Goal: Contribute content

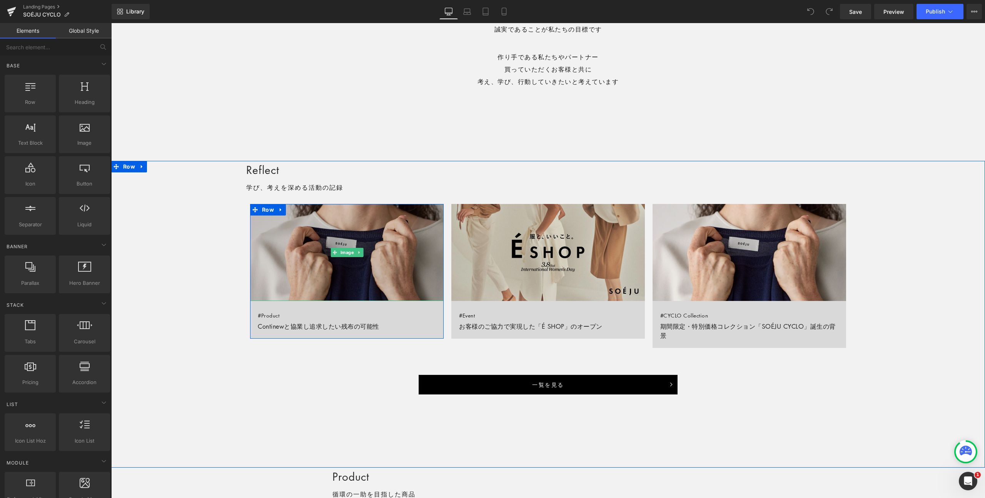
click at [365, 272] on img at bounding box center [347, 252] width 194 height 97
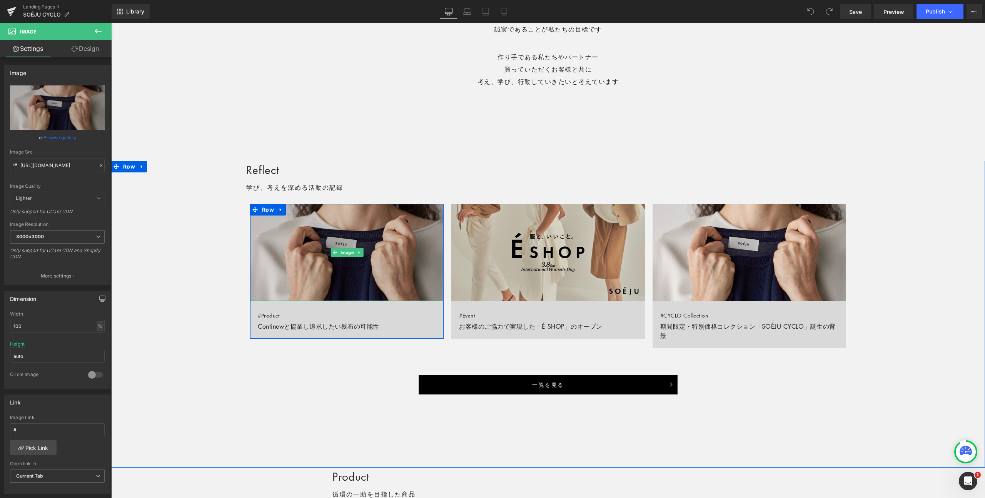
click at [391, 278] on img at bounding box center [347, 252] width 194 height 97
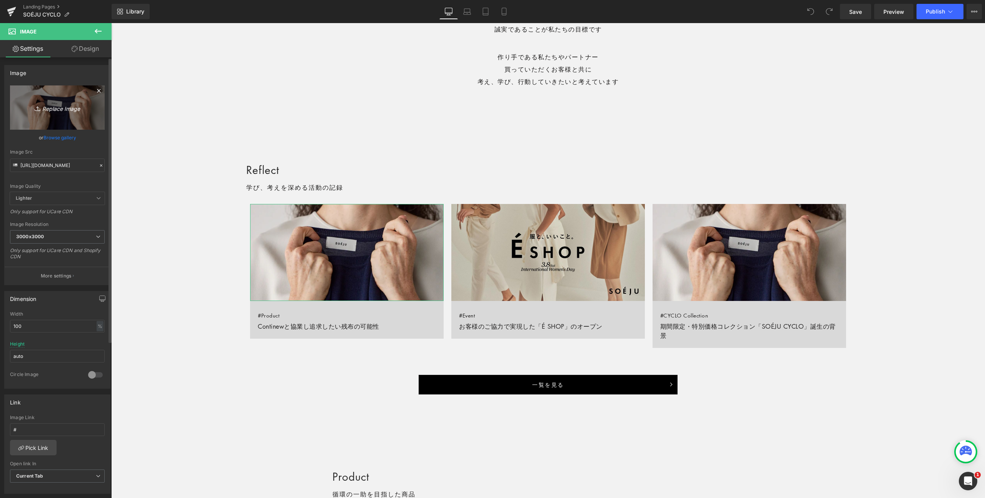
click at [62, 108] on icon "Replace Image" at bounding box center [58, 108] width 62 height 10
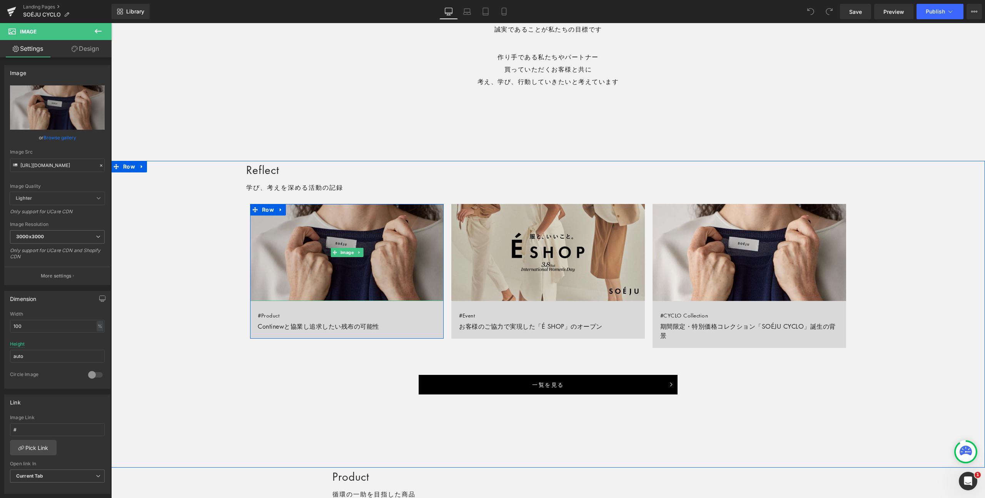
click at [353, 236] on img at bounding box center [347, 252] width 194 height 97
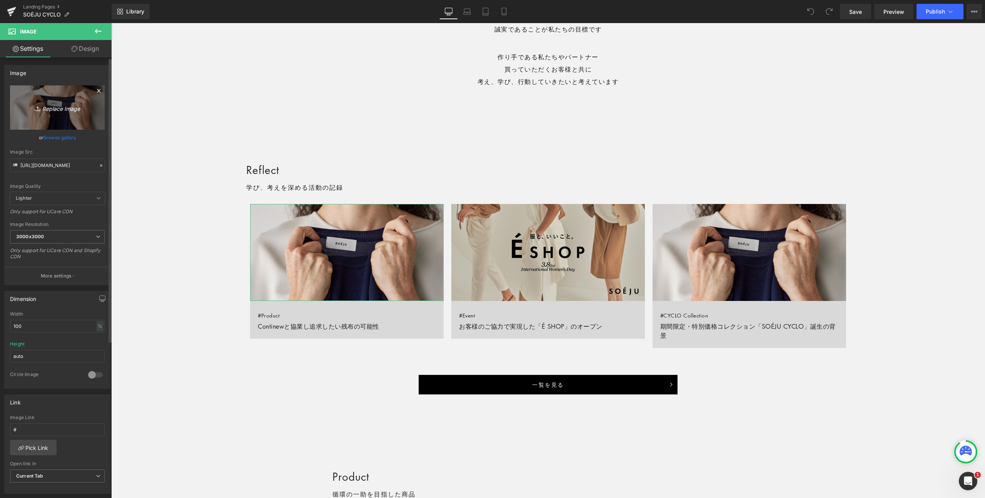
click at [56, 110] on icon "Replace Image" at bounding box center [58, 108] width 62 height 10
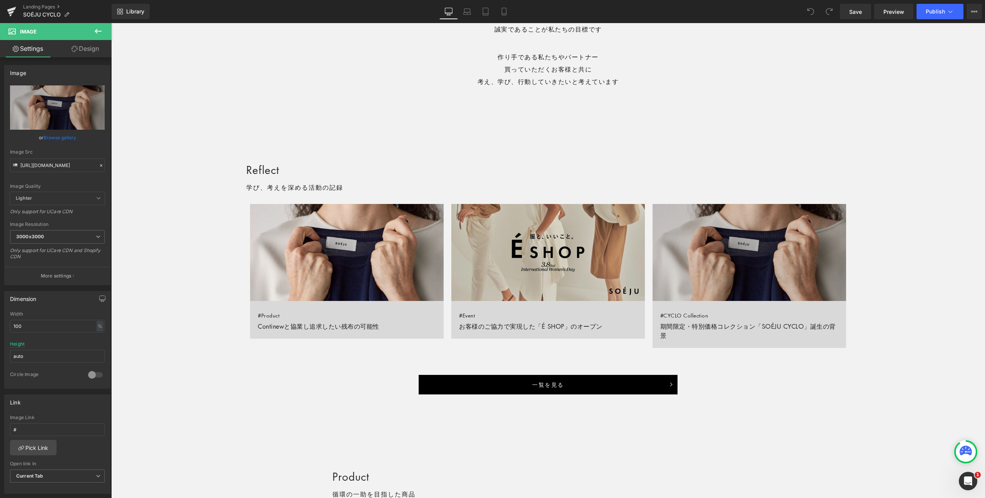
type input "C:\fakepath\250828_cyclo_reflect_img03.png"
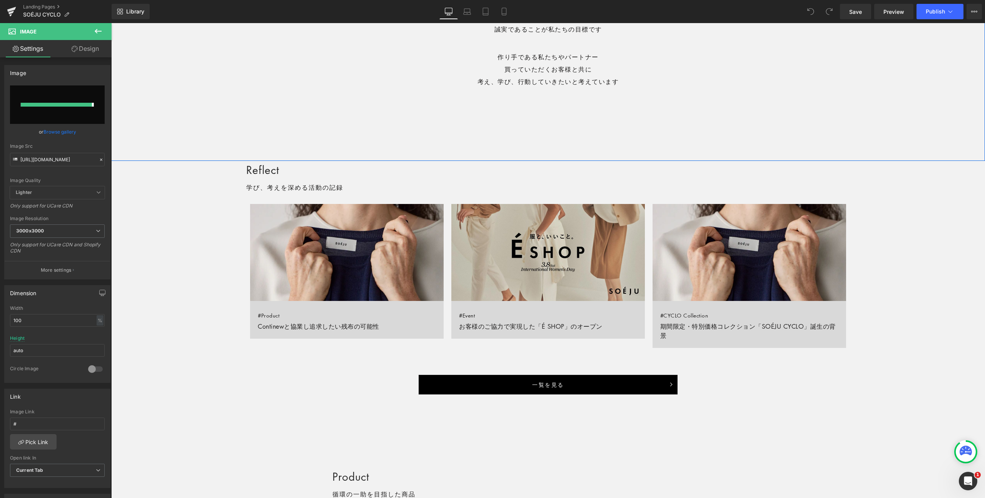
type input "[URL][DOMAIN_NAME]"
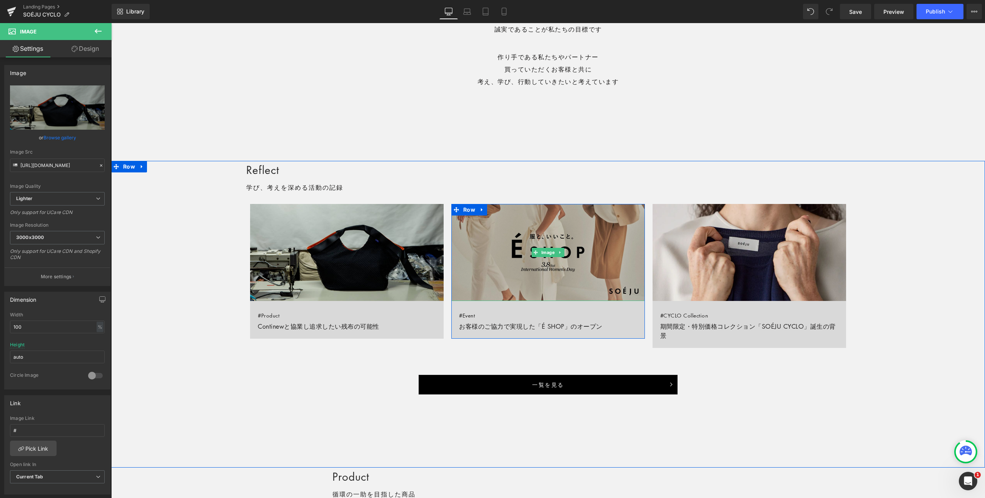
click at [530, 261] on img at bounding box center [549, 252] width 194 height 97
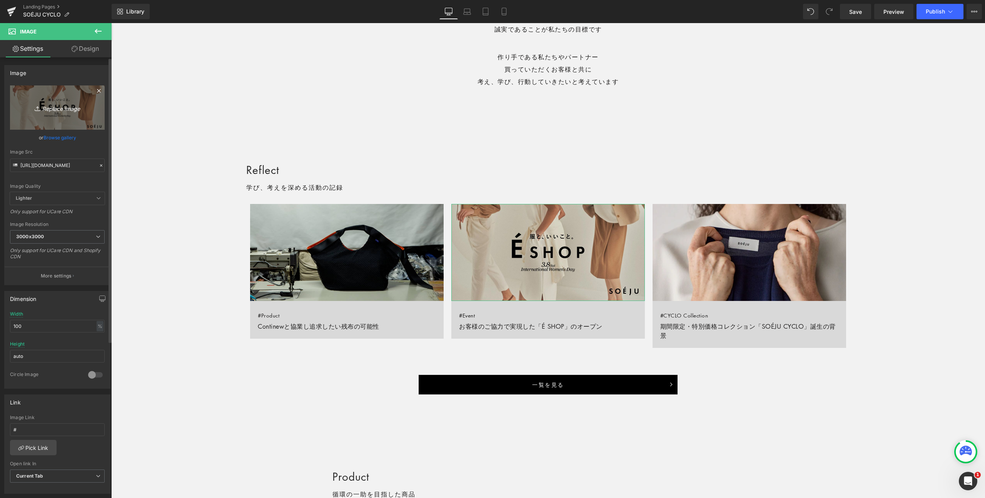
click at [57, 108] on icon "Replace Image" at bounding box center [58, 108] width 62 height 10
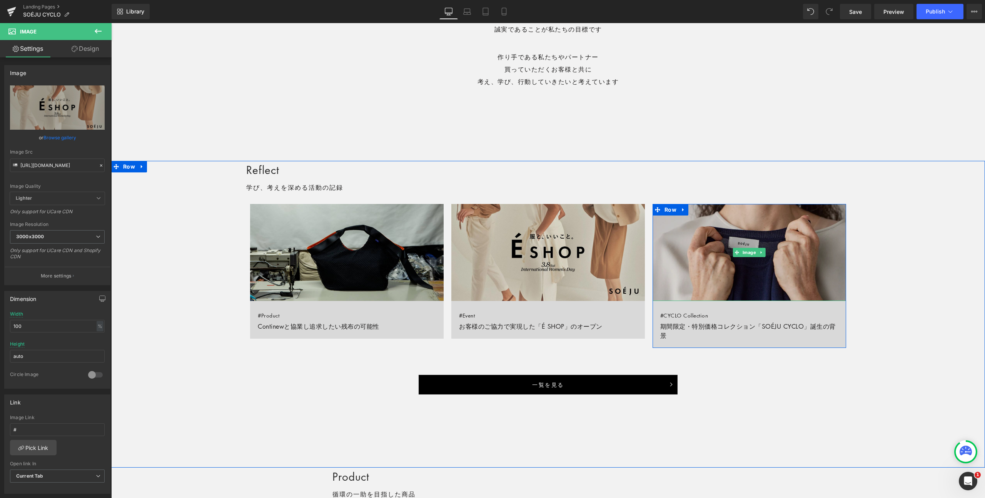
click at [751, 263] on img at bounding box center [750, 252] width 194 height 97
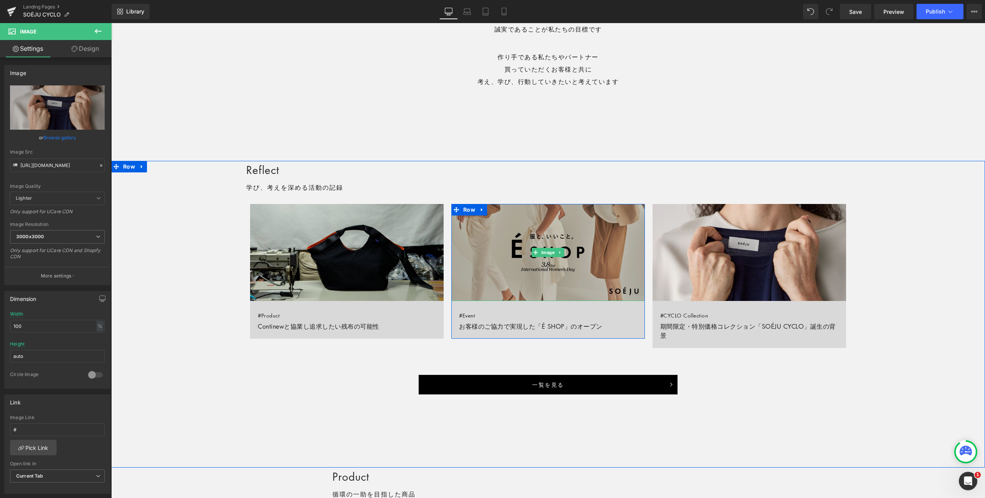
click at [564, 283] on img at bounding box center [549, 252] width 194 height 97
drag, startPoint x: 485, startPoint y: 252, endPoint x: 679, endPoint y: 229, distance: 194.7
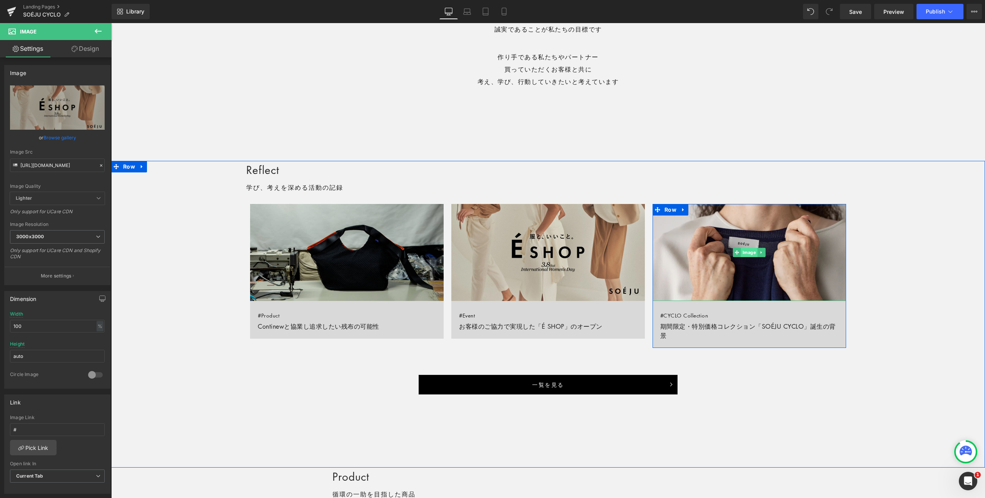
click at [746, 252] on span "Image" at bounding box center [749, 252] width 17 height 9
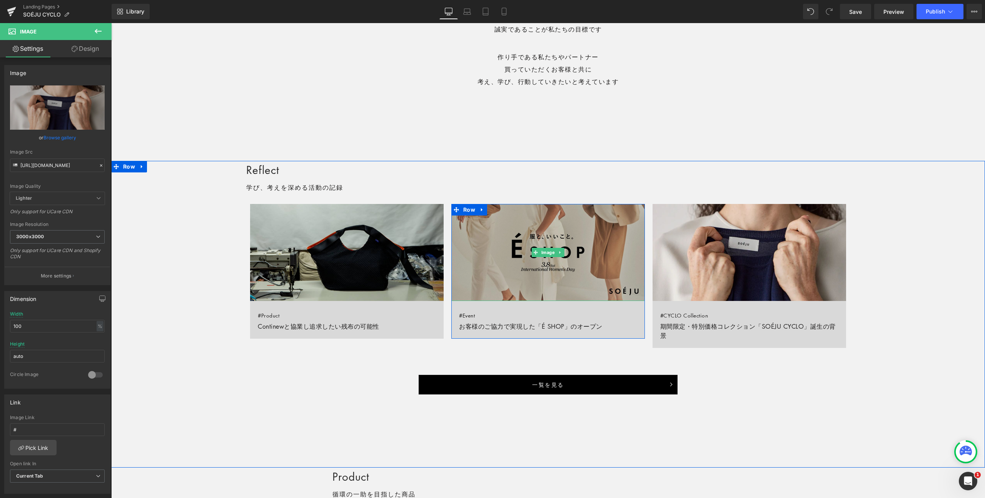
click at [549, 241] on img at bounding box center [549, 252] width 194 height 97
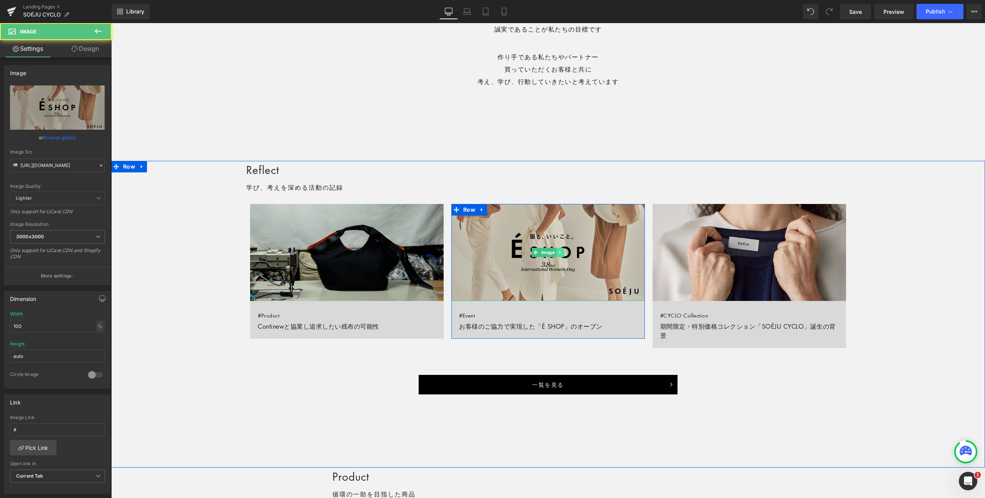
click at [561, 253] on icon at bounding box center [561, 252] width 4 height 5
click at [561, 253] on link at bounding box center [564, 252] width 8 height 9
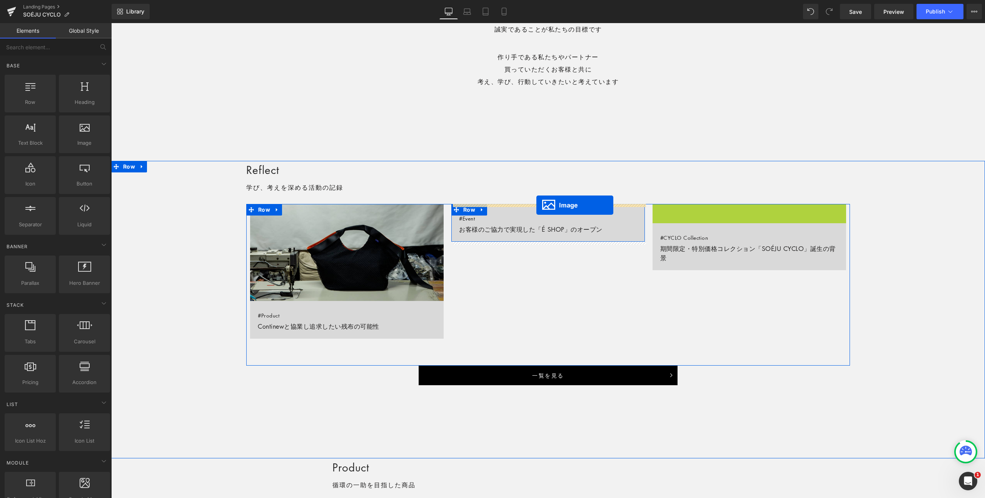
drag, startPoint x: 745, startPoint y: 253, endPoint x: 537, endPoint y: 205, distance: 214.0
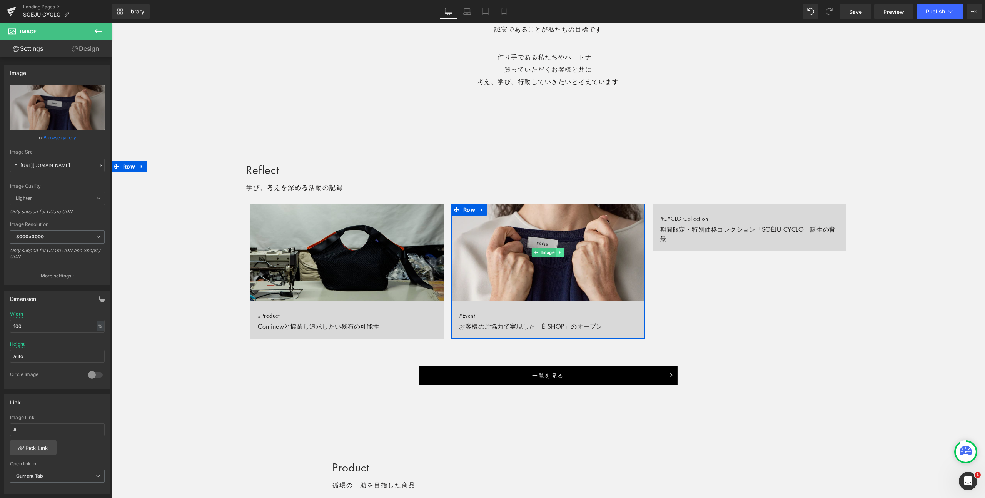
click at [561, 250] on icon at bounding box center [561, 252] width 4 height 5
click at [557, 252] on icon at bounding box center [556, 252] width 4 height 4
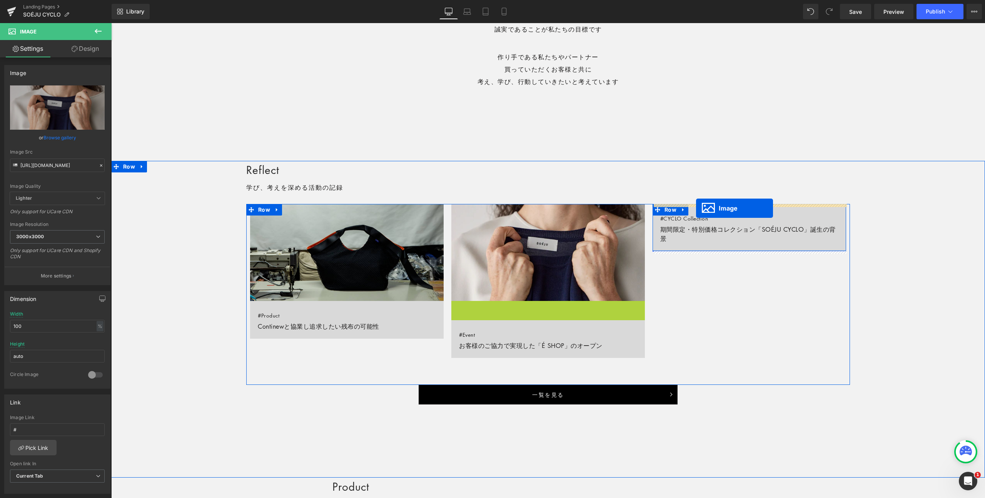
drag, startPoint x: 537, startPoint y: 350, endPoint x: 696, endPoint y: 208, distance: 212.7
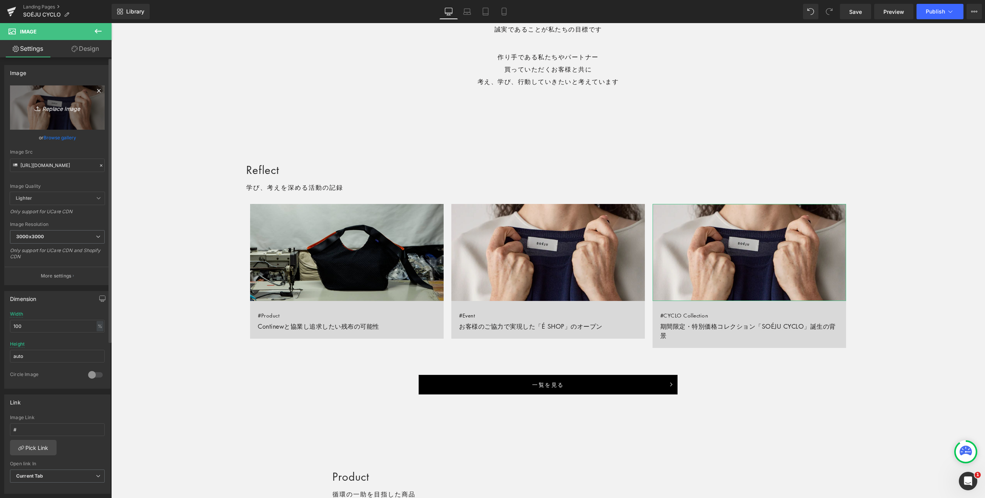
click at [58, 112] on icon "Replace Image" at bounding box center [58, 108] width 62 height 10
type input "C:\fakepath\5.png"
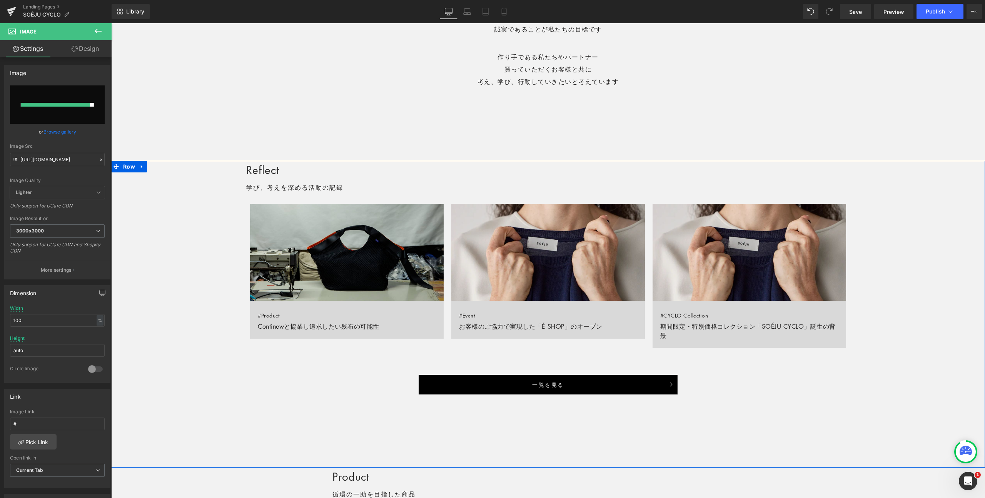
type input "[URL][DOMAIN_NAME]"
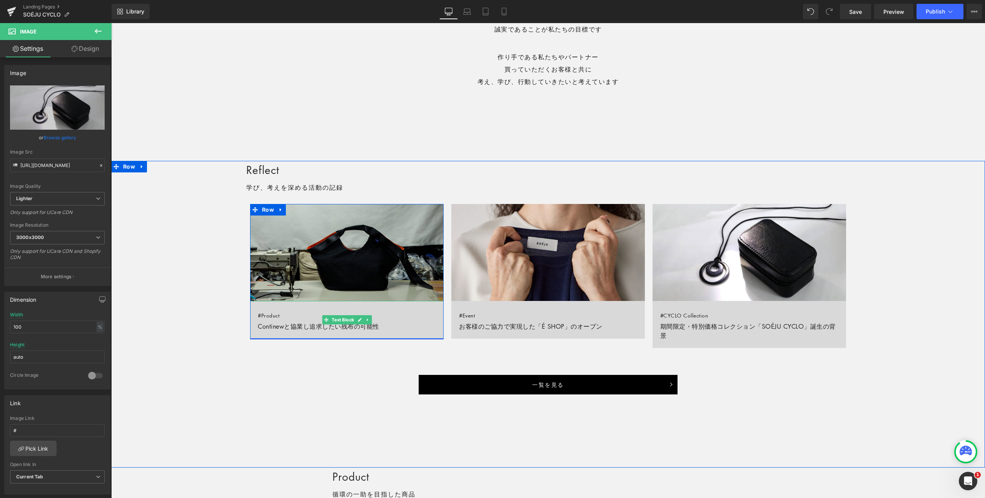
click at [287, 316] on link "#Product Continewと協業し追求したい残布の可能性" at bounding box center [347, 320] width 194 height 38
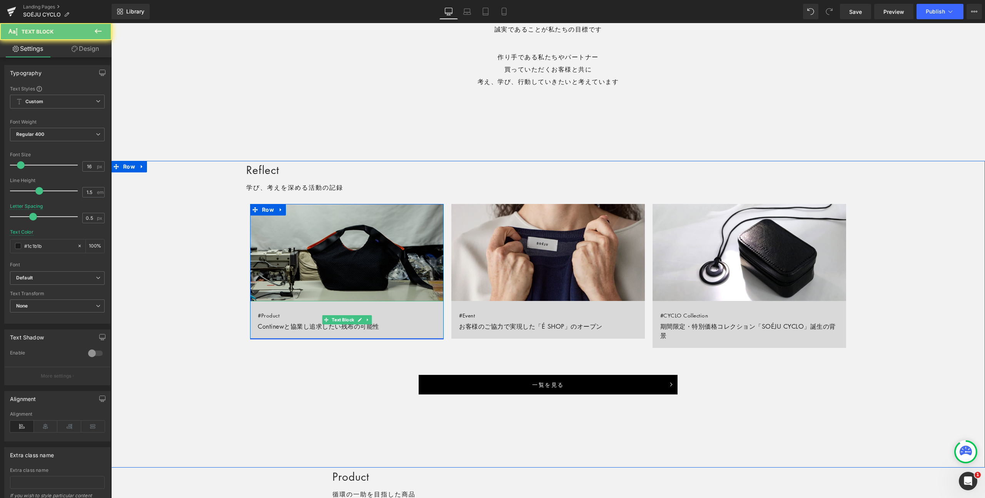
click at [287, 316] on link "#Product Continewと協業し追求したい残布の可能性" at bounding box center [347, 320] width 194 height 38
click at [276, 312] on span "#Product" at bounding box center [269, 315] width 22 height 8
click at [347, 318] on span "Text Block" at bounding box center [342, 319] width 25 height 9
click at [278, 327] on link "#Product Continewと協業し追求したい残布の可能性" at bounding box center [347, 320] width 194 height 38
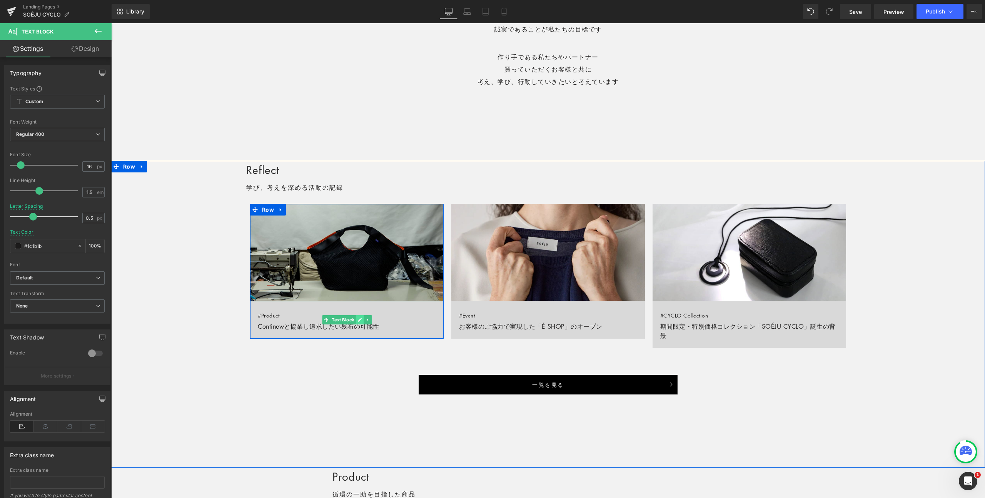
click at [361, 318] on icon at bounding box center [360, 320] width 4 height 5
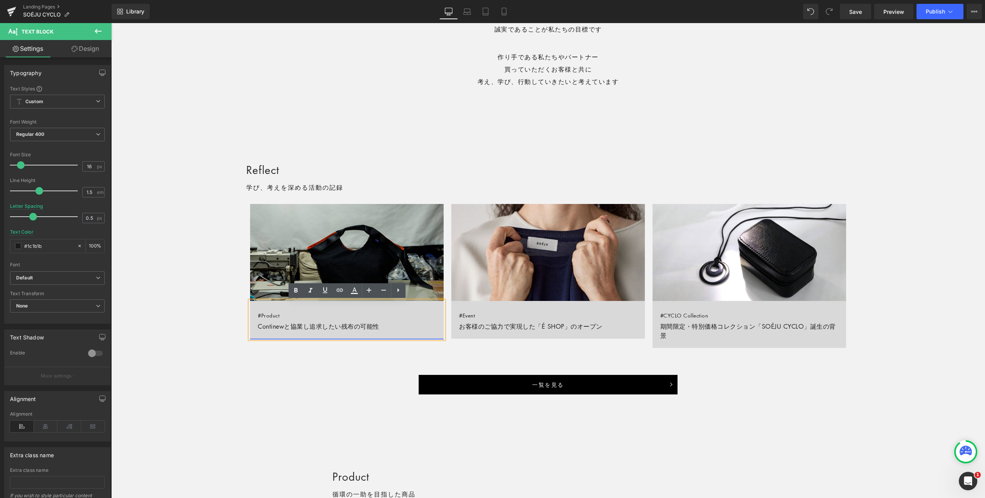
click at [286, 315] on link "#Product Continewと協業し追求したい残布の可能性" at bounding box center [347, 320] width 194 height 38
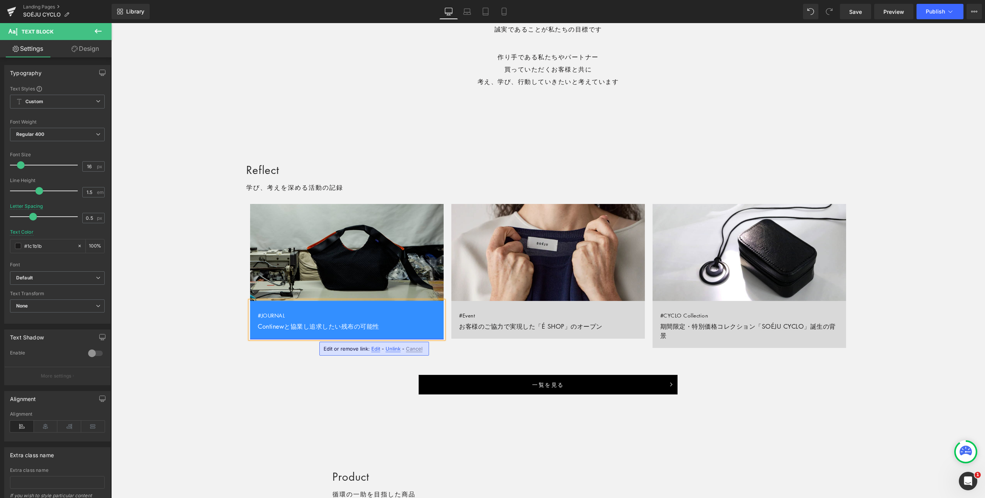
click at [271, 327] on link "#JOURNAL Continewと協業し追求したい残布の可能性" at bounding box center [347, 320] width 194 height 38
click at [261, 326] on link "#JOURNAL Continewと協業し追求したい残布の可能性" at bounding box center [347, 320] width 194 height 38
click at [201, 335] on div "Reflect Heading 学び、考えを深める活動の記録 Text Block Row Image #JOURNAL Continewと協業し追求したい残…" at bounding box center [548, 278] width 874 height 234
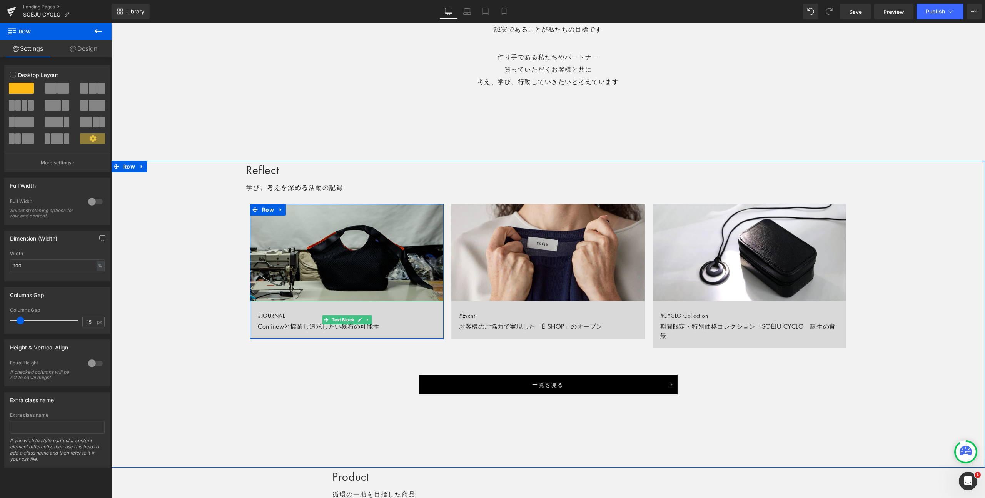
click at [269, 326] on link "#JOURNAL Continewと協業し追求したい残布の可能性" at bounding box center [347, 320] width 194 height 38
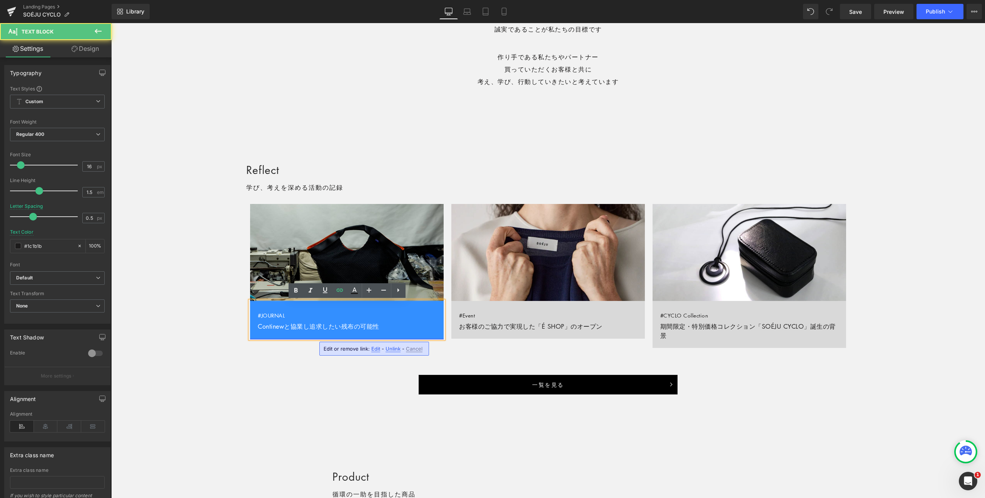
click at [256, 326] on link "#JOURNAL Continewと協業し追求したい残布の可能性" at bounding box center [347, 320] width 194 height 38
click at [263, 313] on span "#JOURNAL" at bounding box center [271, 315] width 27 height 8
click at [259, 328] on link "#JOURNAL Continewと協業し追求したい残布の可能性" at bounding box center [347, 320] width 194 height 38
click at [380, 327] on link "#JOURNAL Continewと協業し追求したい残布の可能性" at bounding box center [347, 320] width 194 height 38
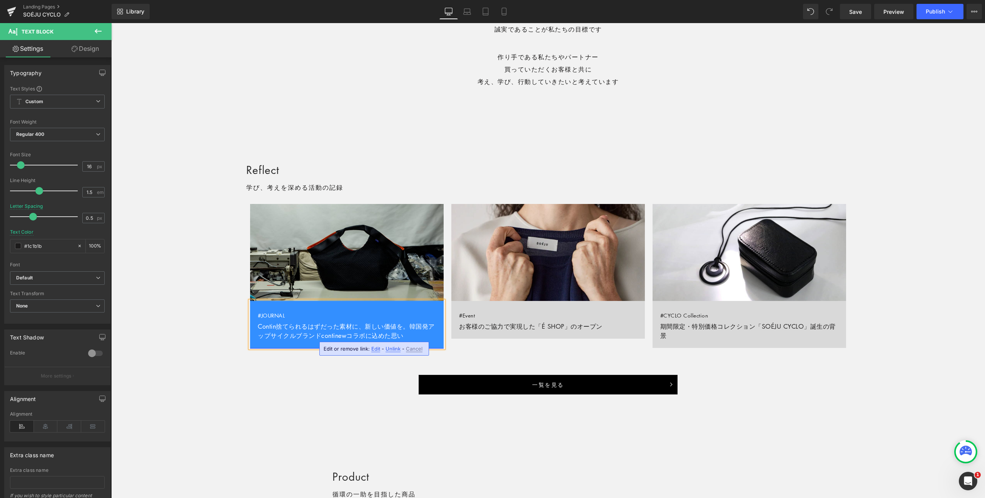
click at [278, 328] on link "#JOURNAL Contin捨てられるはずだった素材に、新しい価値を。韓国発アップサイクルブランドcontinewコラボに込めた思い" at bounding box center [347, 324] width 194 height 47
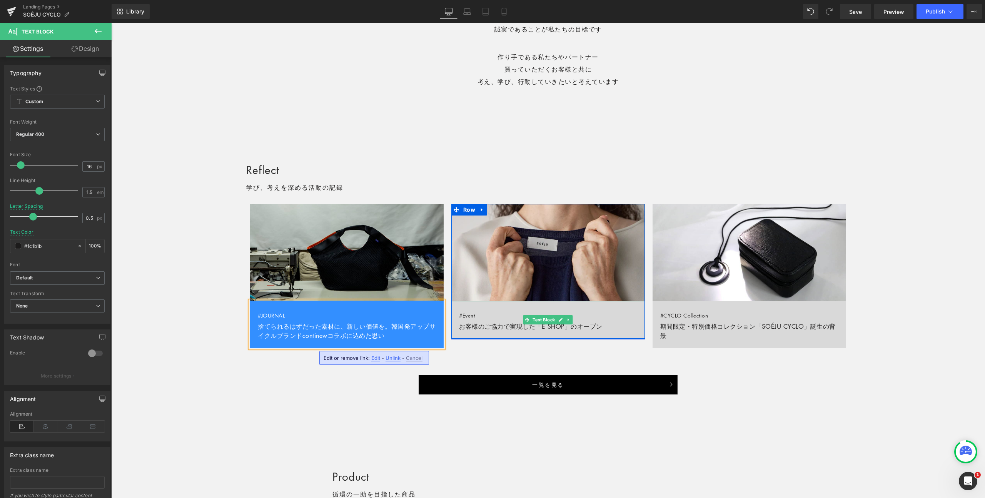
click at [473, 314] on span "#Event" at bounding box center [467, 315] width 16 height 8
click at [468, 314] on span "#Event" at bounding box center [467, 315] width 16 height 8
click at [549, 321] on span "Text Block" at bounding box center [544, 319] width 25 height 9
click at [562, 321] on icon at bounding box center [561, 320] width 4 height 5
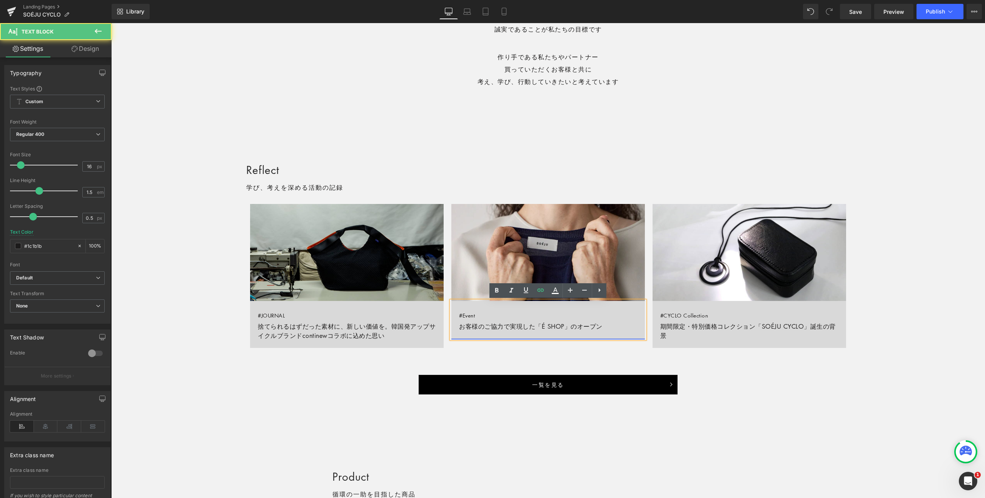
click at [475, 316] on span "#Event" at bounding box center [467, 315] width 16 height 8
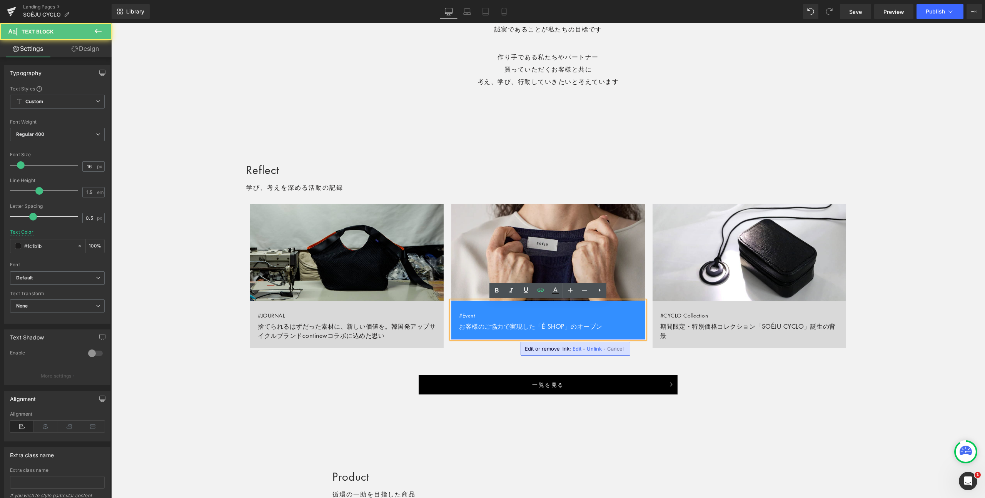
click at [480, 316] on link "#Event お客様のご協力で実現した「É SHOP」のオープン" at bounding box center [549, 320] width 194 height 38
click at [486, 332] on link "#JOURNAL お客様のご協力で実現した「É SHOP」のオープン" at bounding box center [549, 320] width 194 height 38
click at [467, 326] on link "#JOURNAL お客様のご協力で実現した「É SHOP」のオープン" at bounding box center [549, 320] width 194 height 38
click at [461, 326] on link "#JOURNAL お客様のご協力で実現した「É SHOP」のオープン" at bounding box center [549, 320] width 194 height 38
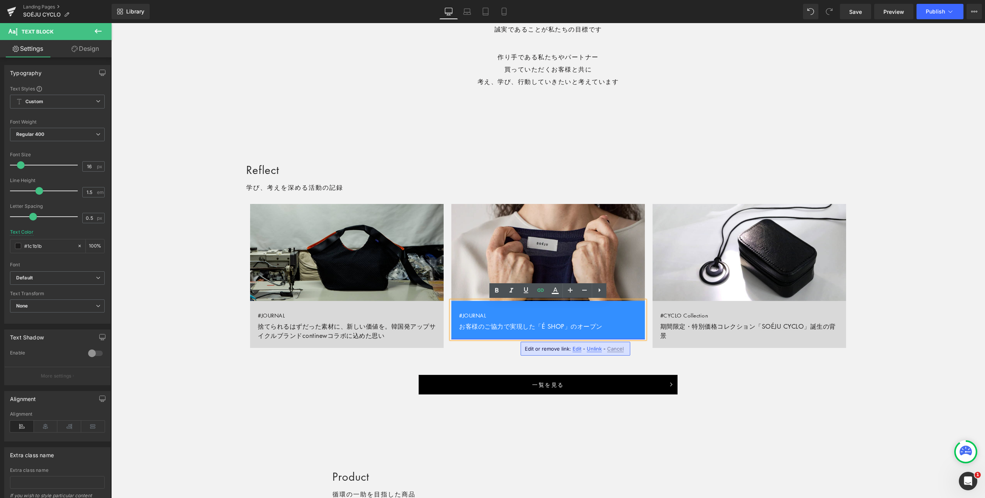
click at [601, 327] on link "#JOURNAL お客様のご協力で実現した「É SHOP」のオープン" at bounding box center [549, 320] width 194 height 38
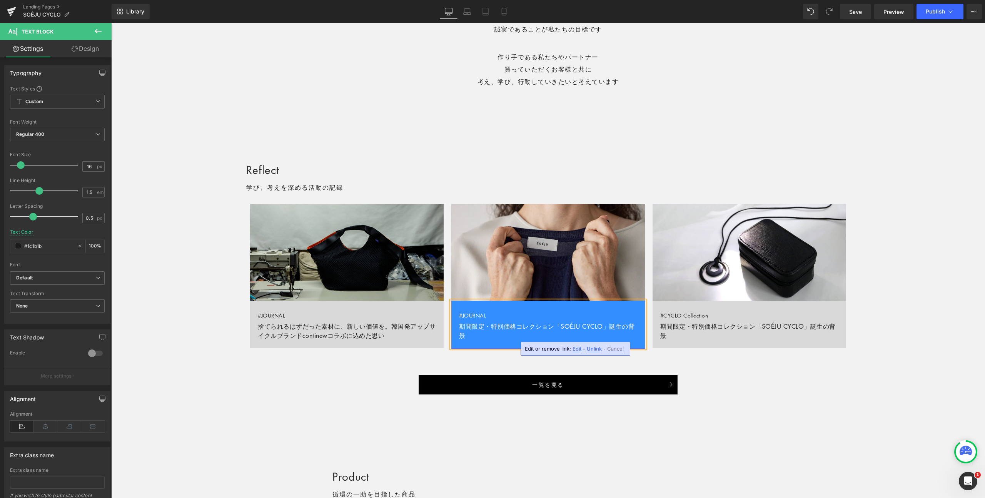
click at [604, 327] on link "#JOURNAL 期間限定・特別価格コレクション「SOÉJU CYCLO」誕生の背景" at bounding box center [549, 324] width 194 height 47
click at [544, 333] on link "#JOURNAL 期間限定・特別価格コレクション「SOÉJU CYCLO Collection」誕生の背景" at bounding box center [549, 324] width 194 height 47
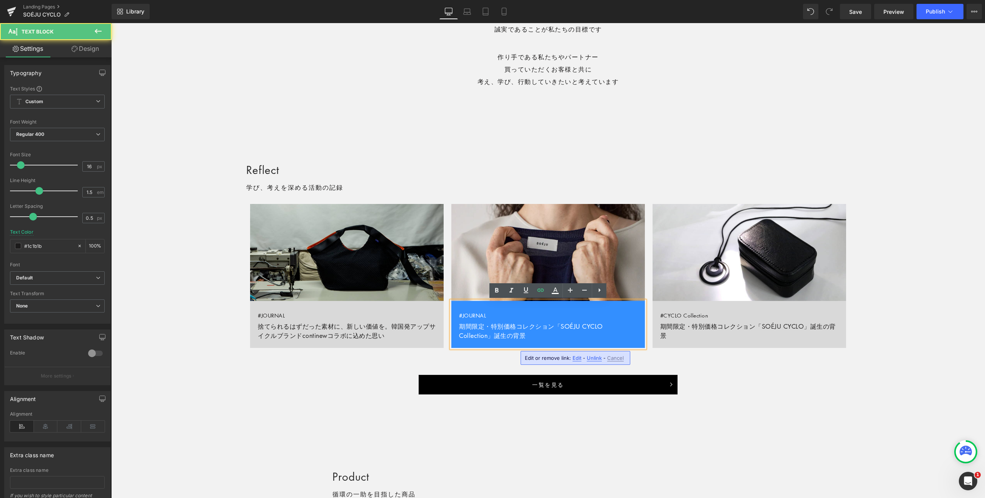
click at [752, 376] on div "Reflect Heading 学び、考えを深める活動の記録 Text Block Row Image #JOURNAL 捨てられるはずだった素材に、新しい価…" at bounding box center [548, 278] width 874 height 234
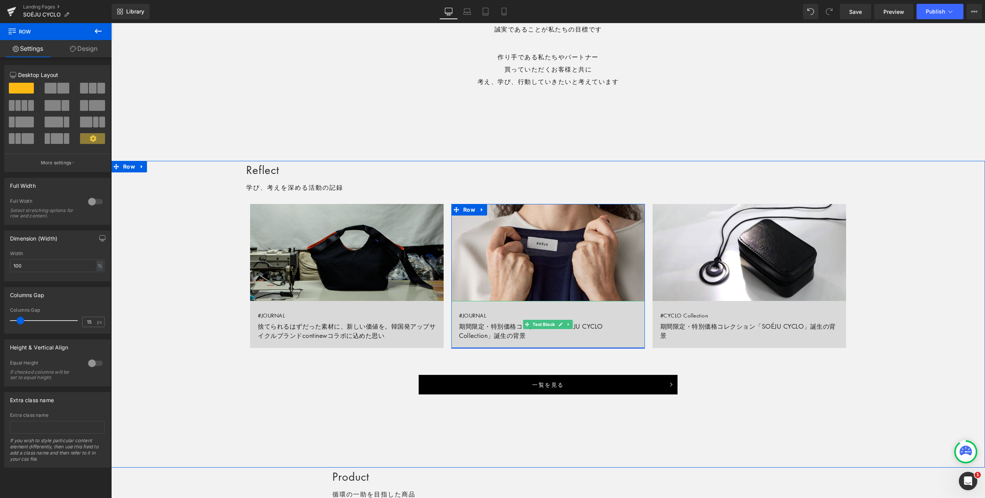
click at [602, 324] on link "#JOURNAL 期間限定・特別価格コレクション「SOÉJU CYCLO Collection」誕生の背景" at bounding box center [549, 324] width 194 height 47
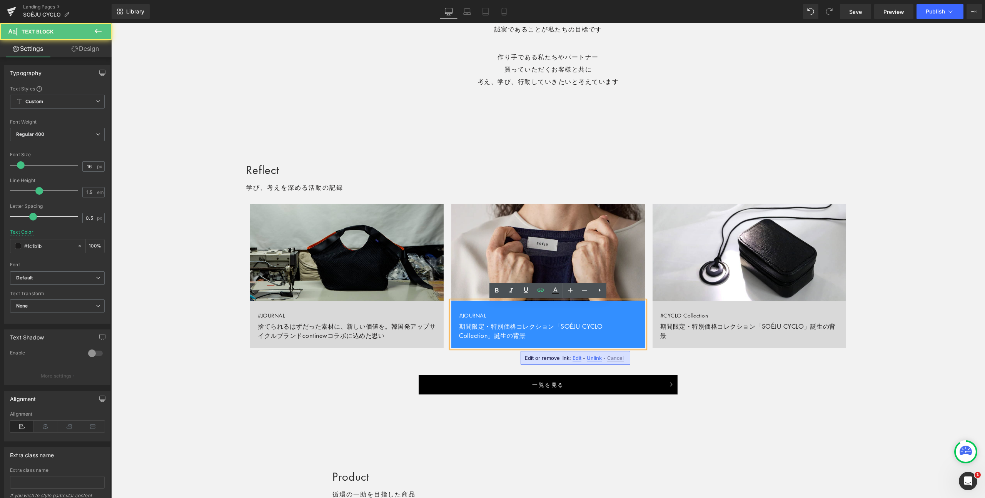
click at [728, 363] on div "Image #JOURNAL 捨てられるはずだった素材に、新しい価値を。韓国発アップサイクルブランドcontinewコラボに込めた思い Text Block …" at bounding box center [548, 289] width 604 height 171
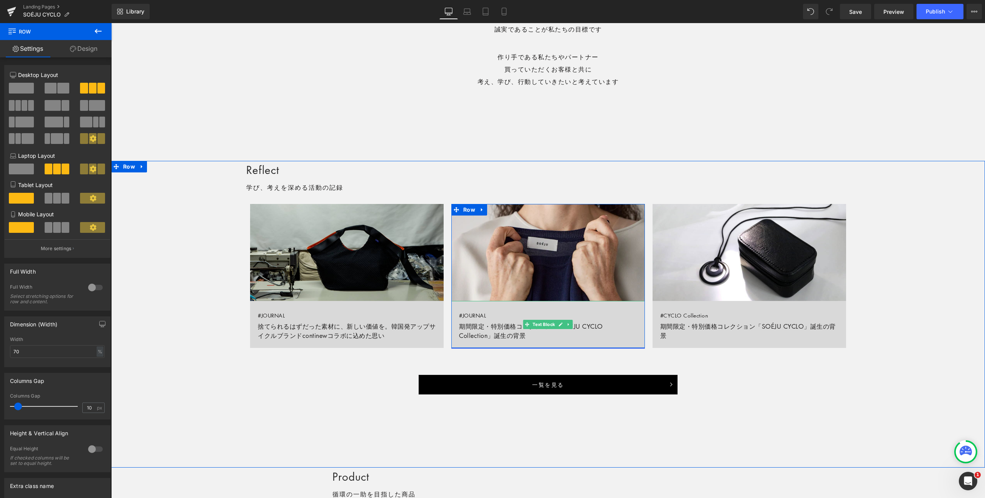
click at [558, 337] on link "#JOURNAL 期間限定・特別価格コレクション「SOÉJU CYCLO Collection」誕生の背景" at bounding box center [549, 324] width 194 height 47
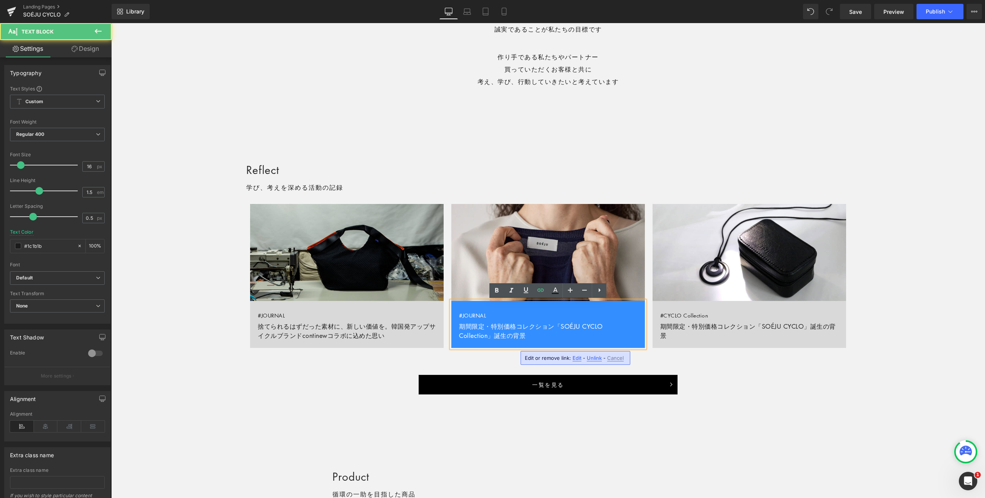
click at [770, 363] on div "Image #JOURNAL 捨てられるはずだった素材に、新しい価値を。韓国発アップサイクルブランドcontinewコラボに込めた思い Text Block …" at bounding box center [548, 289] width 604 height 171
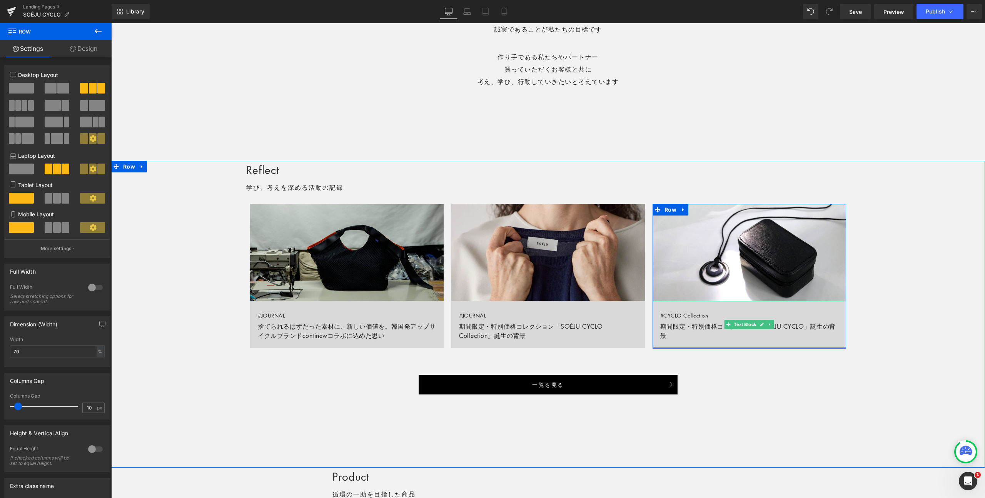
click at [667, 324] on link "#CYCLO Collection 期間限定・特別価格コレクション「SOÉJU CYCLO」誕生の背景" at bounding box center [750, 324] width 194 height 47
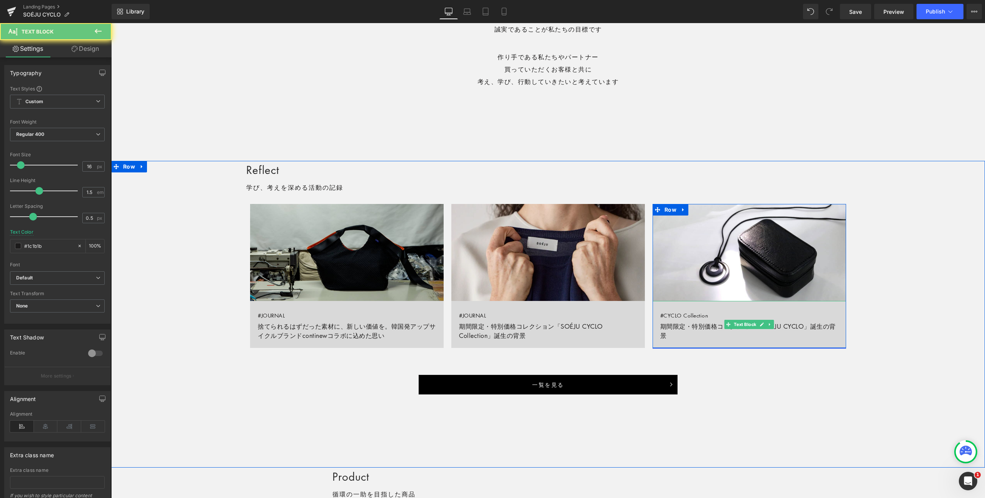
click at [667, 324] on link "#CYCLO Collection 期間限定・特別価格コレクション「SOÉJU CYCLO」誕生の背景" at bounding box center [750, 324] width 194 height 47
click at [668, 327] on link "#CYCLO Collection 期間限定・特別価格コレクション「SOÉJU CYCLO」誕生の背景" at bounding box center [750, 324] width 194 height 47
click at [761, 325] on icon at bounding box center [763, 325] width 4 height 4
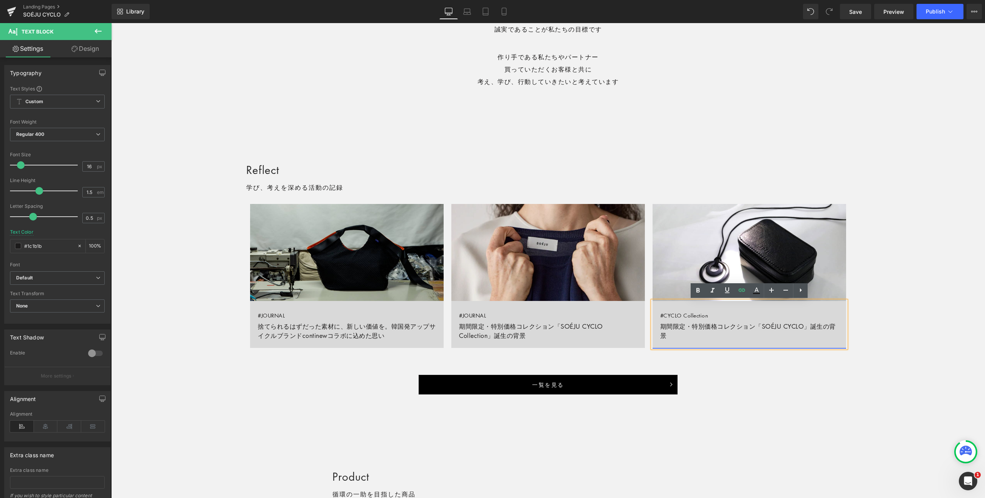
click at [678, 334] on link "#CYCLO Collection 期間限定・特別価格コレクション「SOÉJU CYCLO」誕生の背景" at bounding box center [750, 324] width 194 height 47
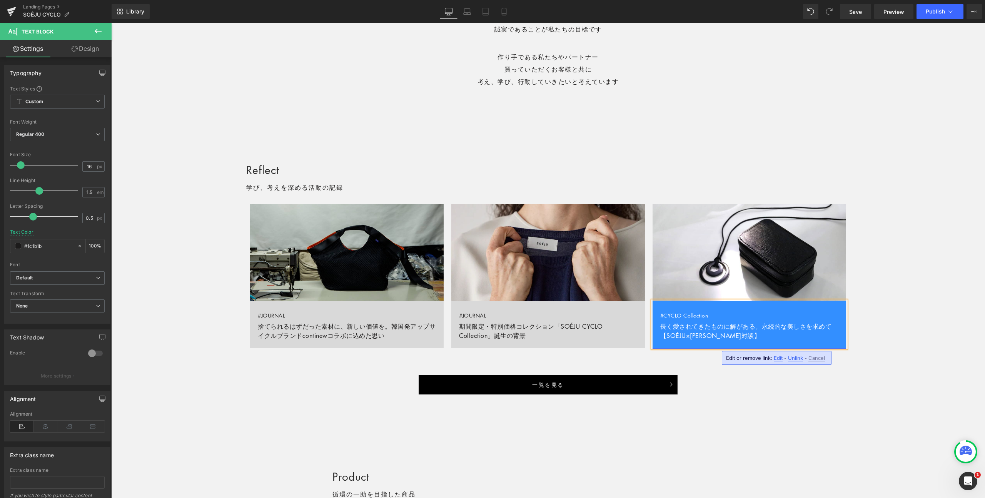
click at [709, 316] on link "#CYCLO Collection 長く愛されてきたものに解がある。永続的な美しさを求めて【SOÉJU×[PERSON_NAME]対談】" at bounding box center [750, 324] width 194 height 47
click at [948, 313] on div "Reflect Heading 学び、考えを深める活動の記録 Text Block Row Image #JOURNAL 捨てられるはずだった素材に、新しい価…" at bounding box center [548, 278] width 874 height 234
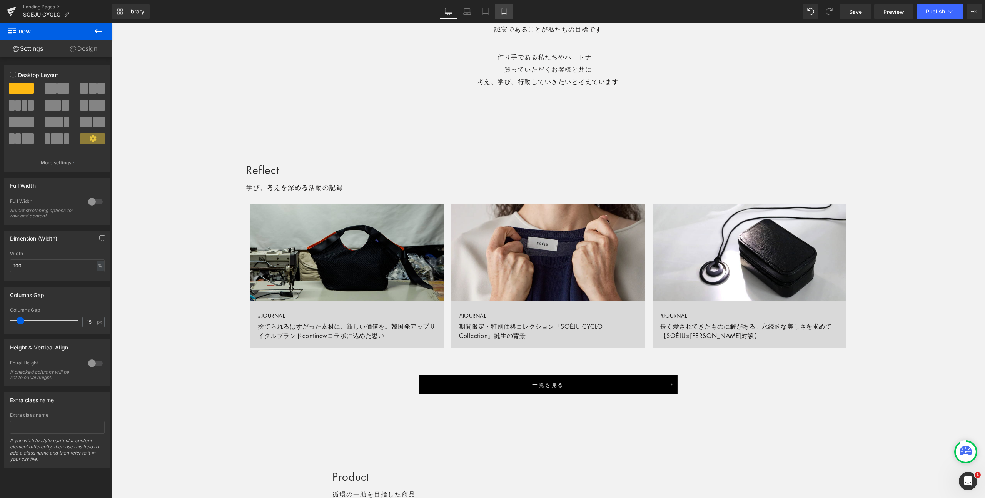
click at [504, 12] on icon at bounding box center [504, 12] width 8 height 8
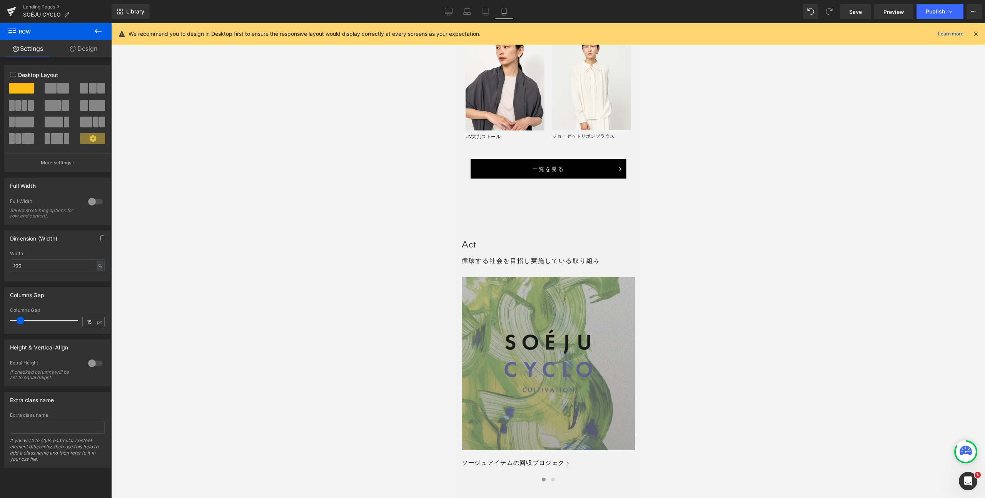
scroll to position [1344, 0]
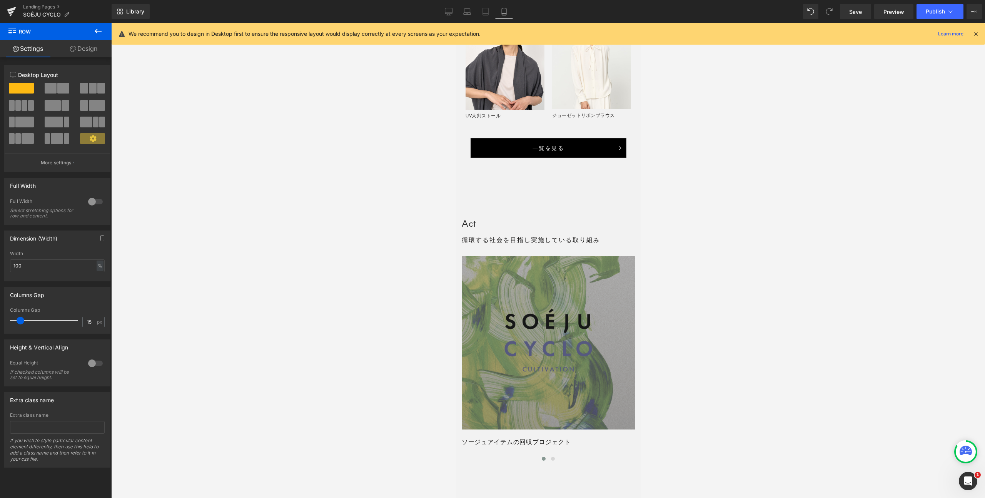
click at [596, 325] on img at bounding box center [548, 342] width 173 height 173
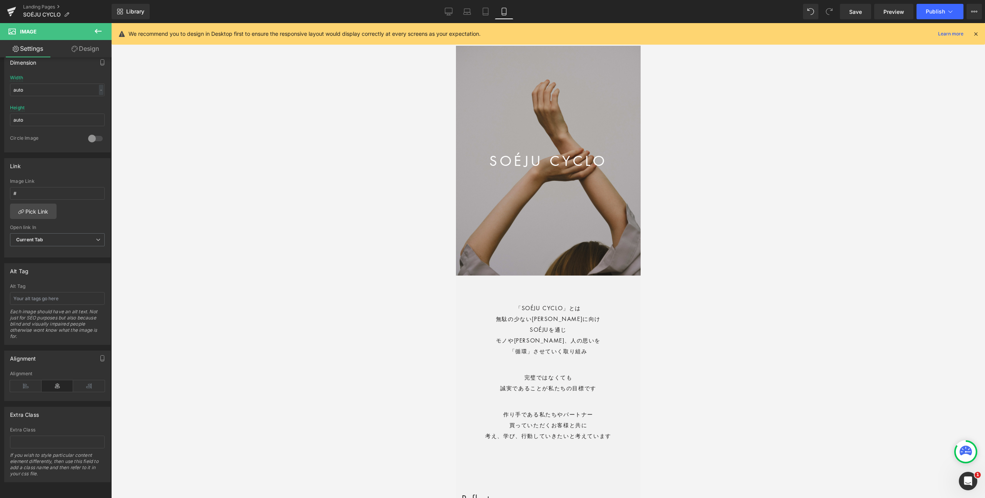
scroll to position [0, 0]
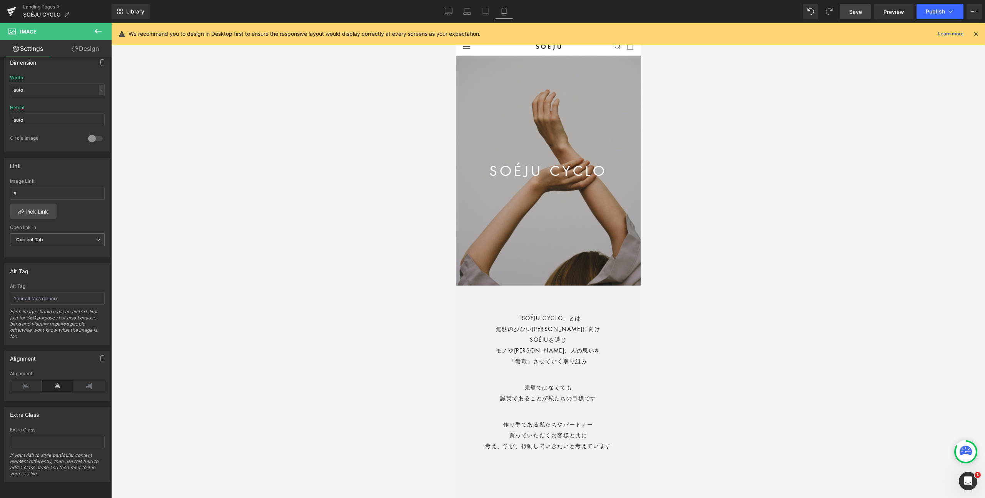
click at [859, 11] on span "Save" at bounding box center [856, 12] width 13 height 8
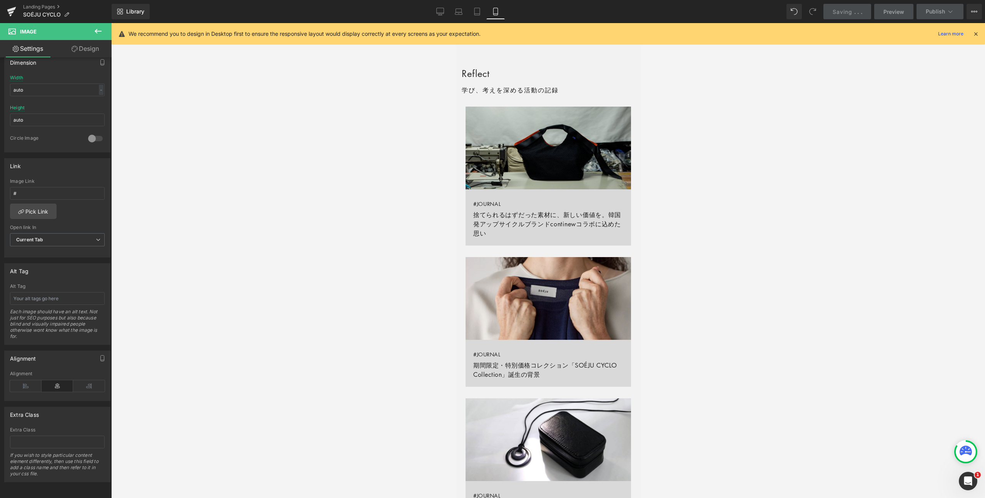
scroll to position [442, 0]
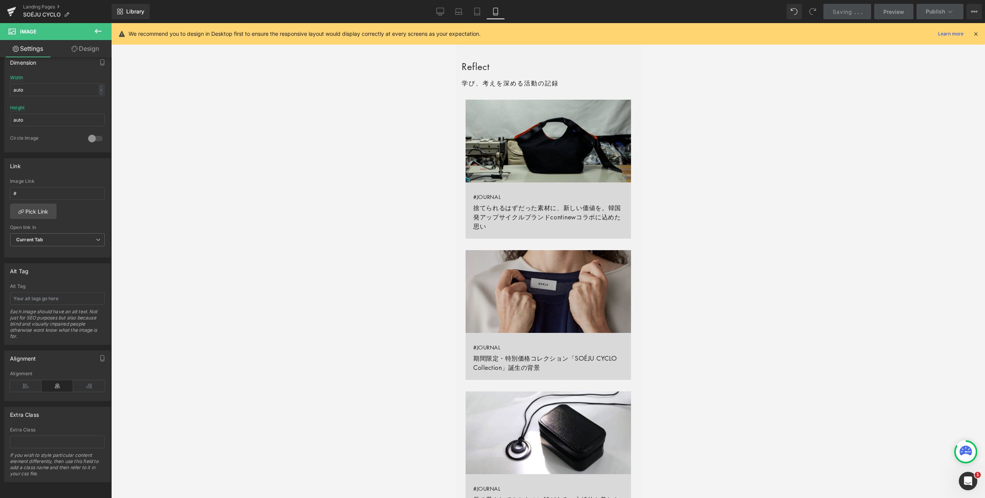
click at [559, 309] on img at bounding box center [548, 291] width 166 height 83
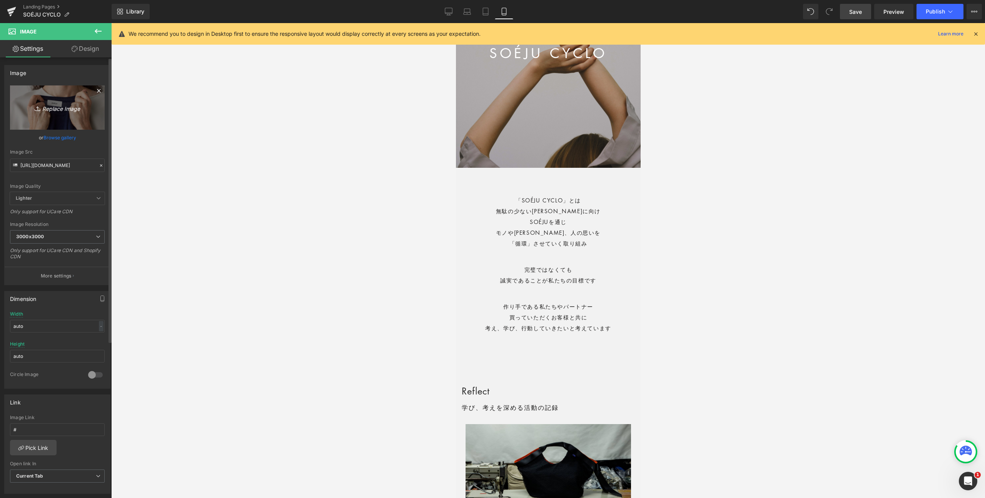
scroll to position [116, 0]
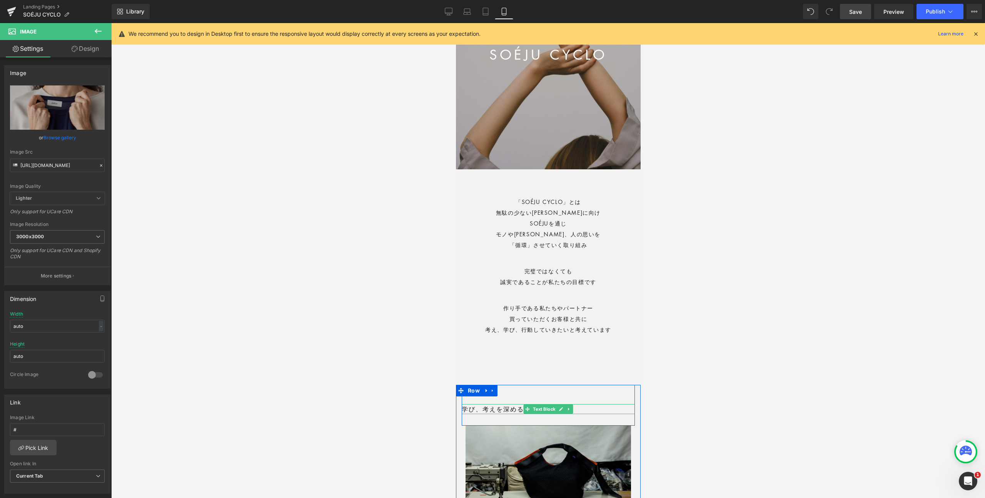
click at [483, 407] on p "学び、考えを深める活動の記録" at bounding box center [548, 409] width 173 height 10
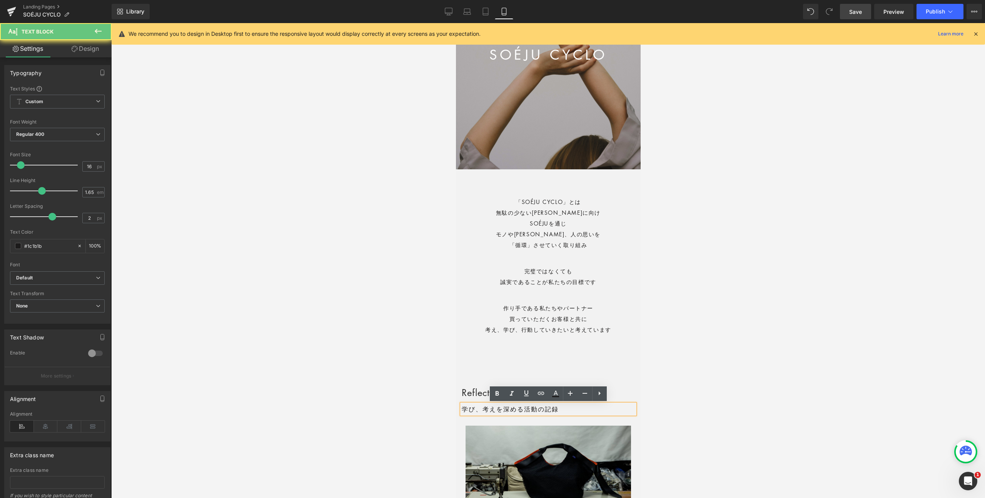
click at [492, 410] on p "学び、考えを深める活動の記録" at bounding box center [548, 409] width 173 height 10
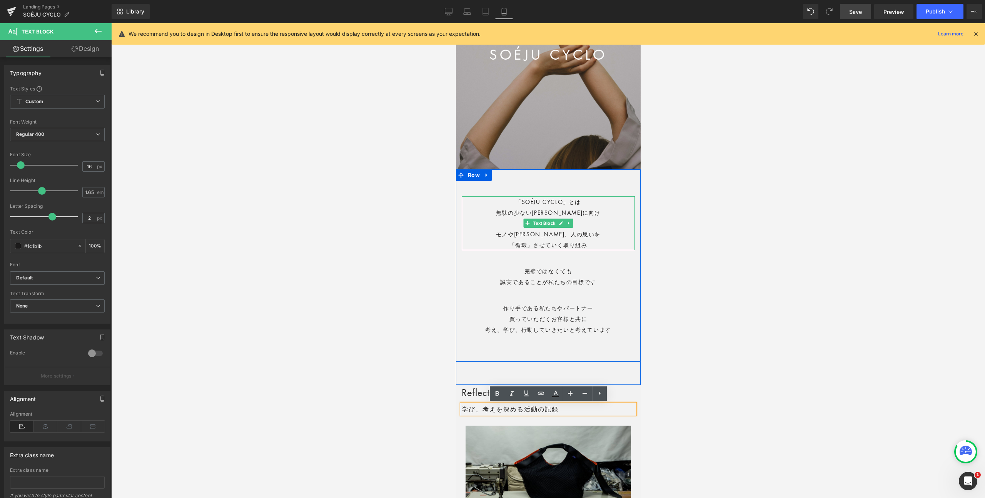
click at [537, 243] on p "「循環」させていく取り組み" at bounding box center [548, 244] width 173 height 11
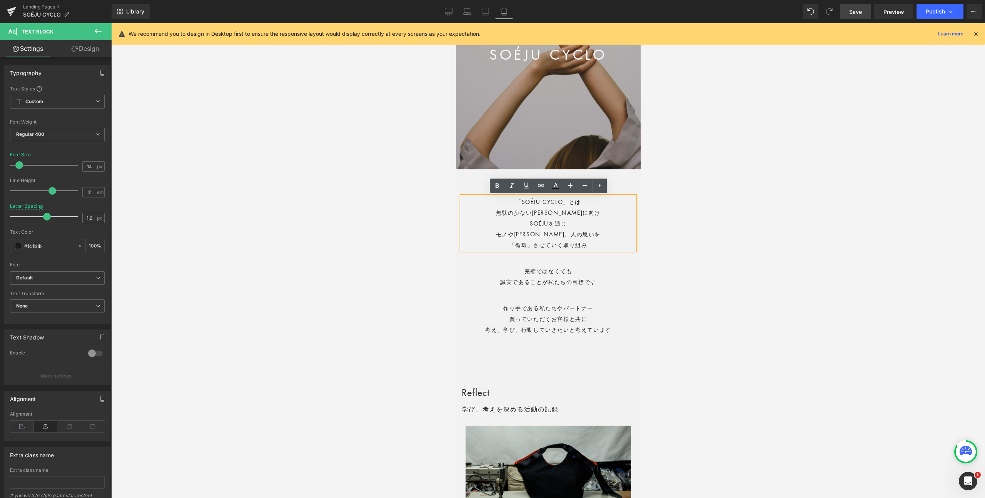
click at [729, 284] on icon at bounding box center [731, 286] width 4 height 5
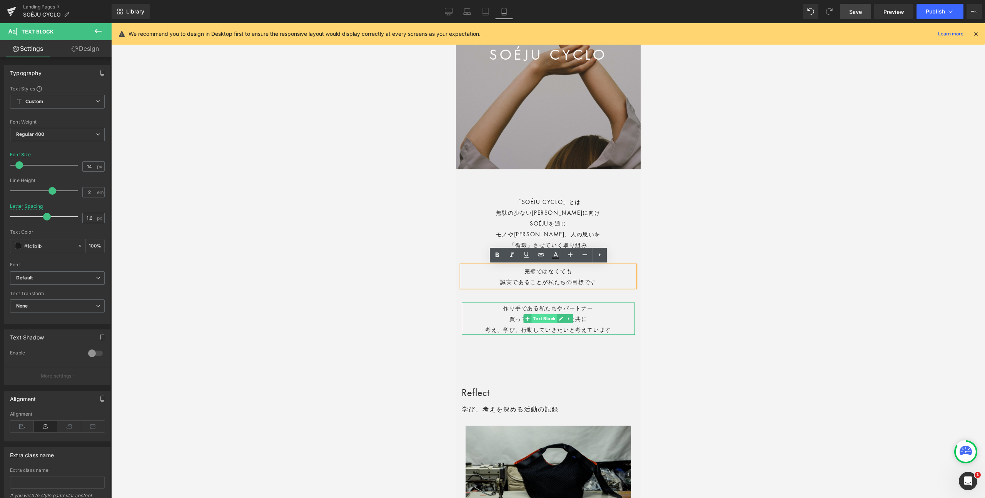
click at [553, 314] on span "Text Block" at bounding box center [543, 318] width 25 height 9
click at [580, 309] on p "作り手である私たちやパートナー" at bounding box center [548, 308] width 173 height 11
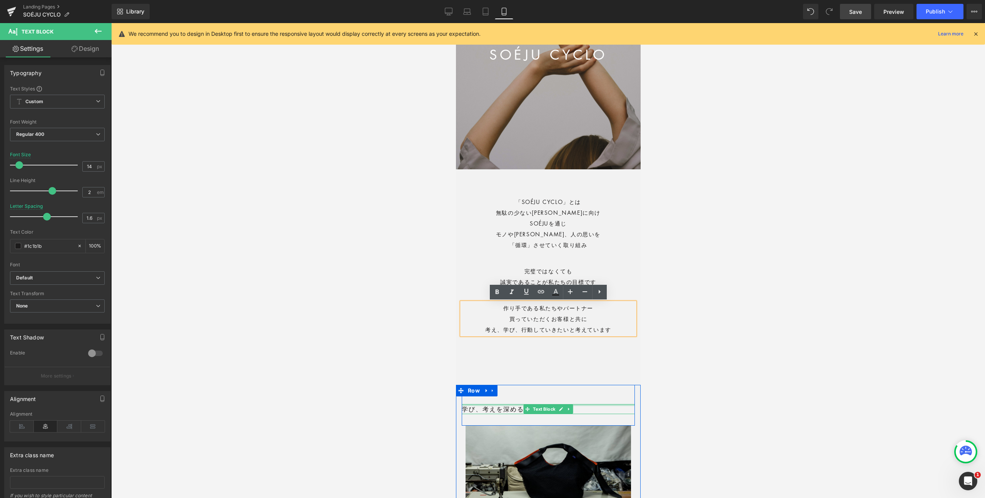
click at [490, 406] on p "学び、考えを深める活動の記録" at bounding box center [548, 409] width 173 height 10
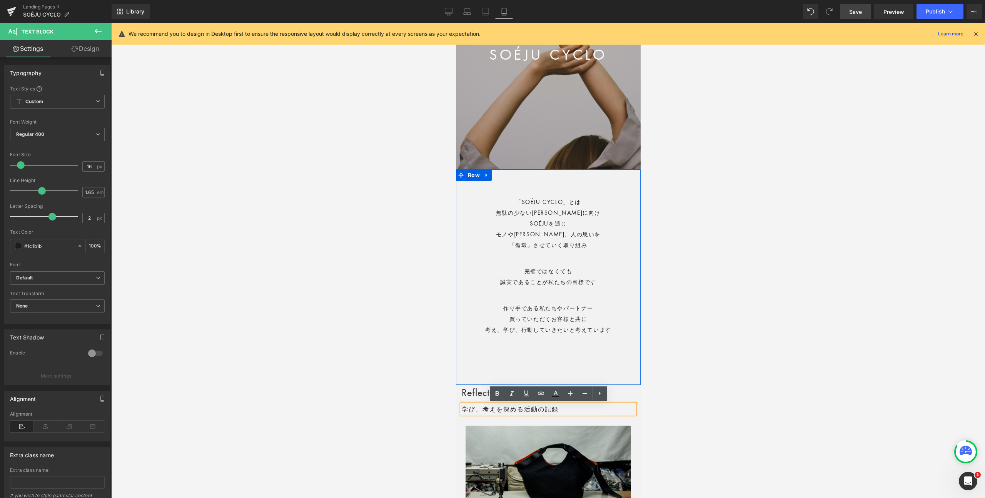
click at [456, 23] on div "90px" at bounding box center [456, 23] width 0 height 0
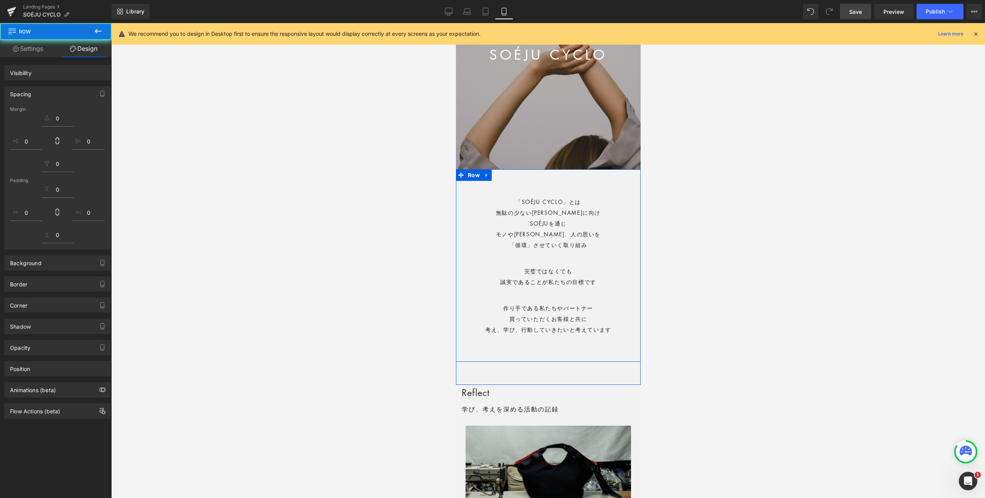
click at [592, 327] on p "考え、学び、行動していきたいと考えています" at bounding box center [548, 329] width 173 height 11
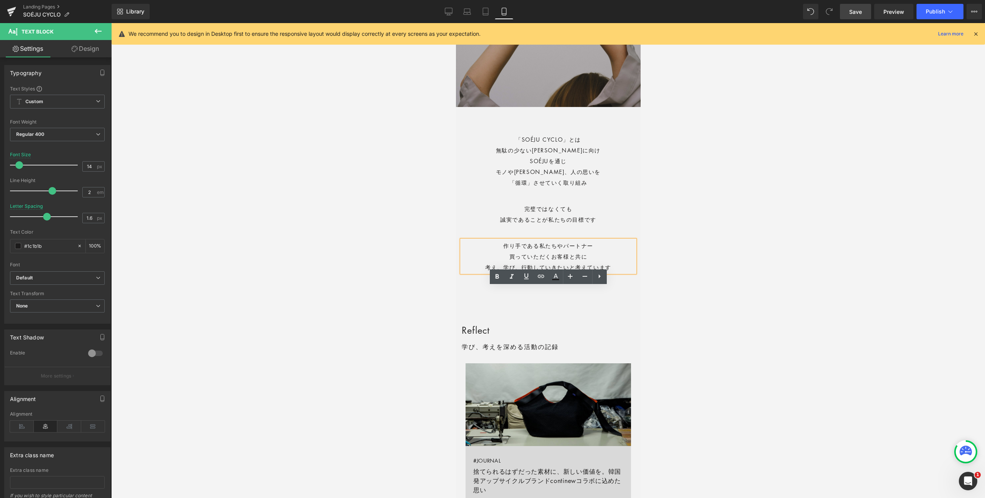
scroll to position [217, 0]
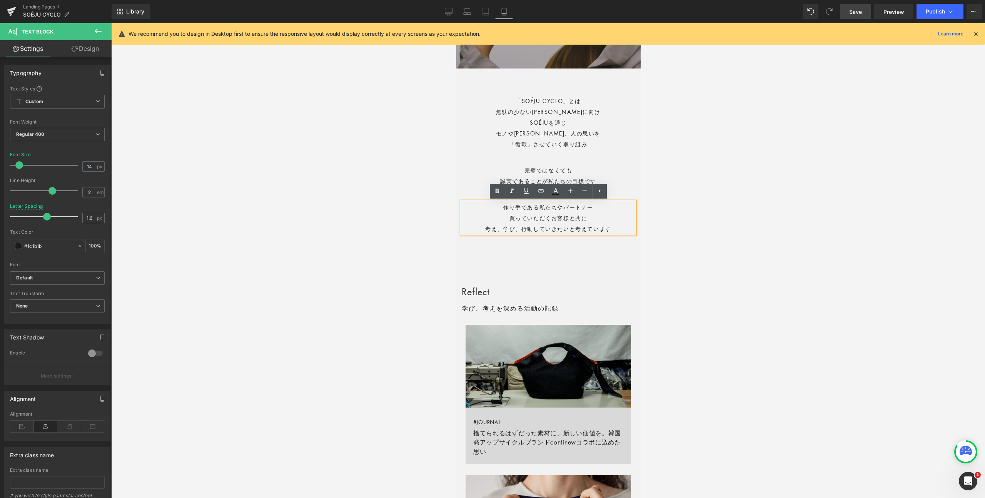
click at [543, 308] on div "学び、考えを深める活動の記録 Text Block" at bounding box center [548, 308] width 173 height 10
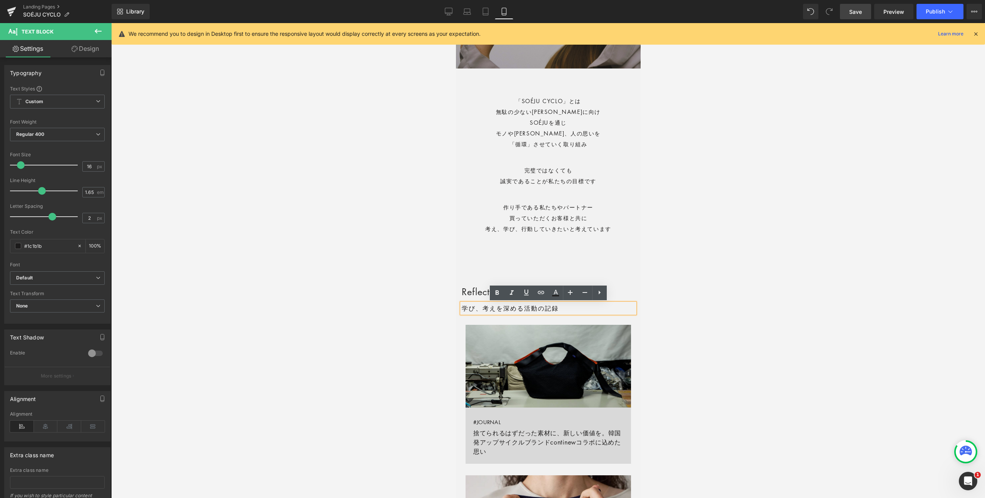
click at [724, 298] on div at bounding box center [548, 260] width 874 height 475
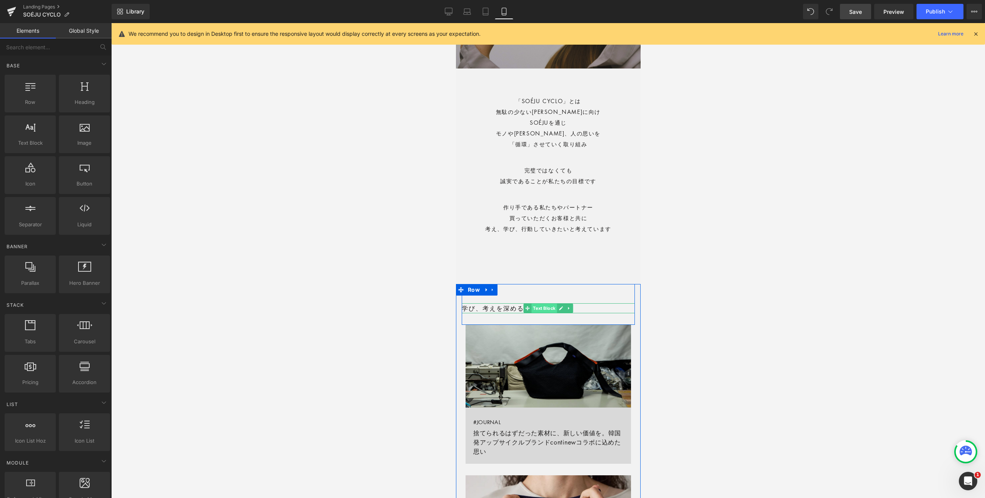
click at [549, 308] on span "Text Block" at bounding box center [543, 308] width 25 height 9
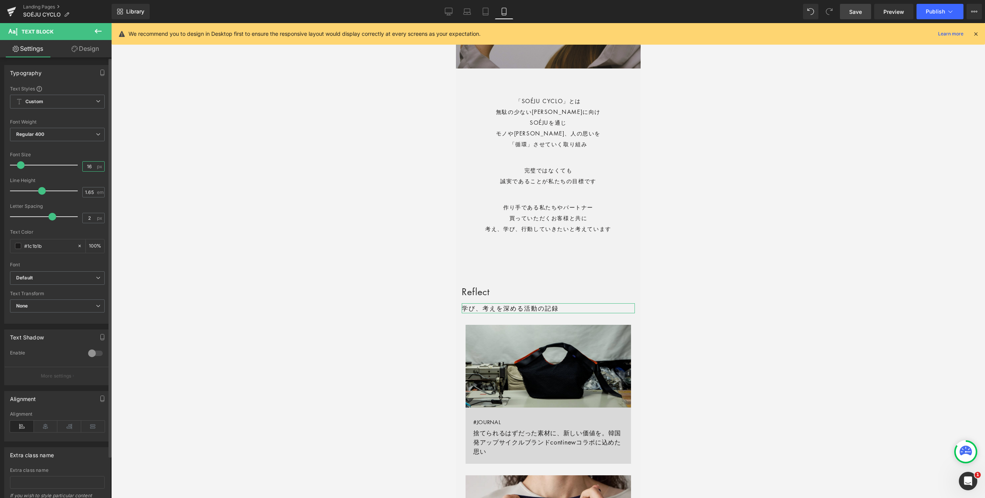
click at [87, 171] on input "16" at bounding box center [89, 167] width 13 height 10
type input "1"
type input "14"
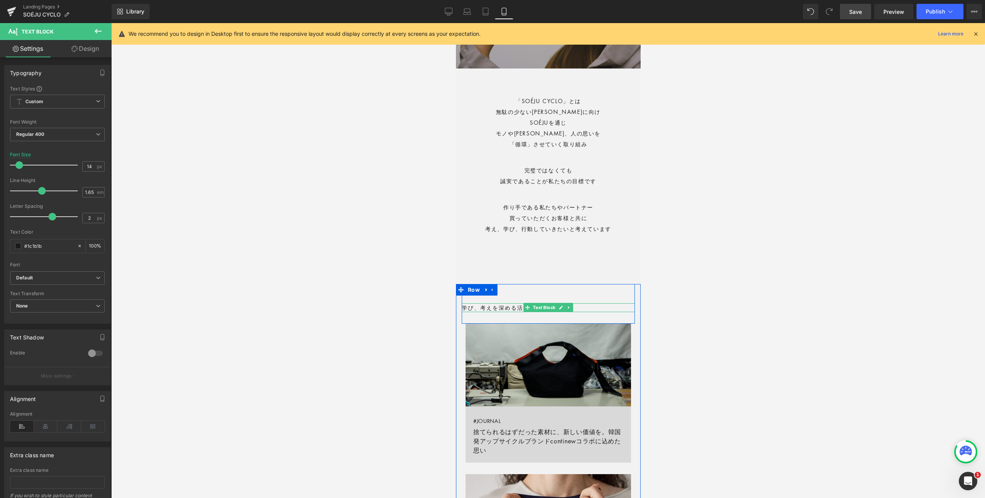
click at [511, 309] on p "学び、考えを深める活動の記録" at bounding box center [548, 307] width 173 height 9
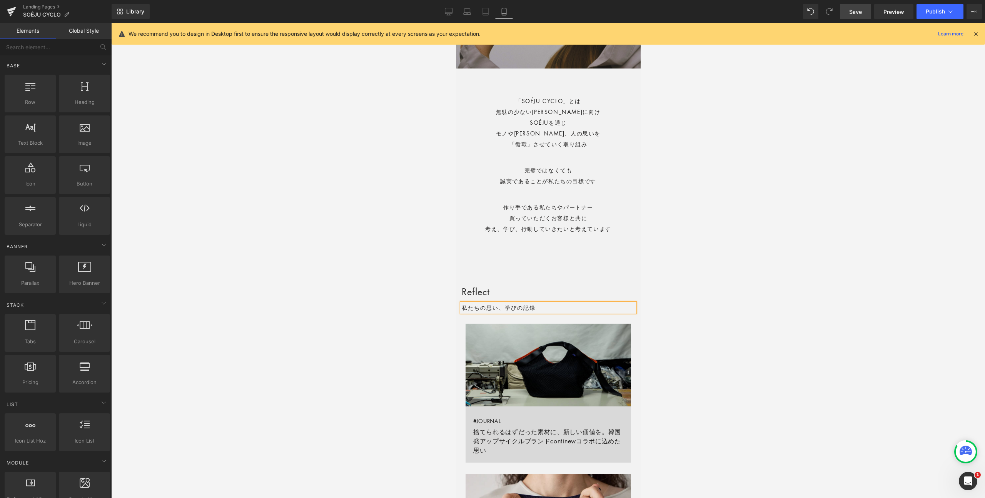
click at [700, 336] on div at bounding box center [548, 260] width 874 height 475
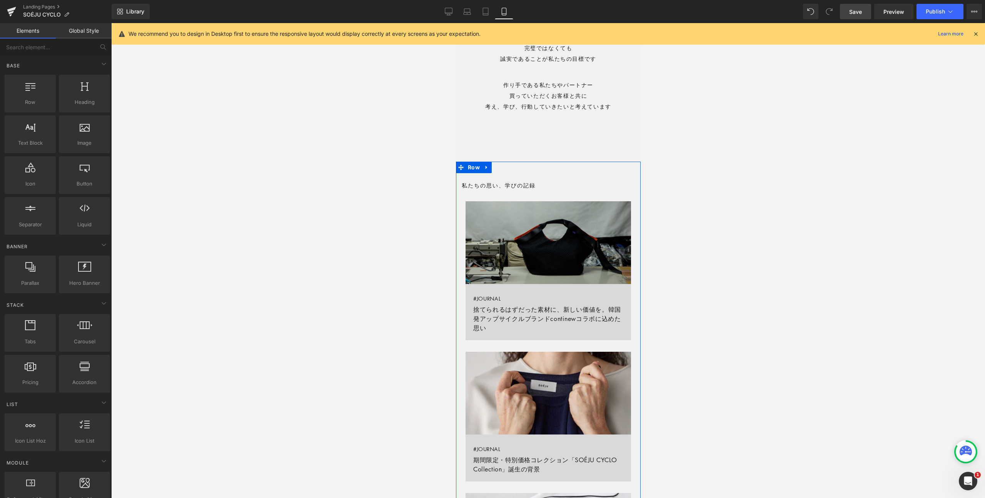
scroll to position [313, 0]
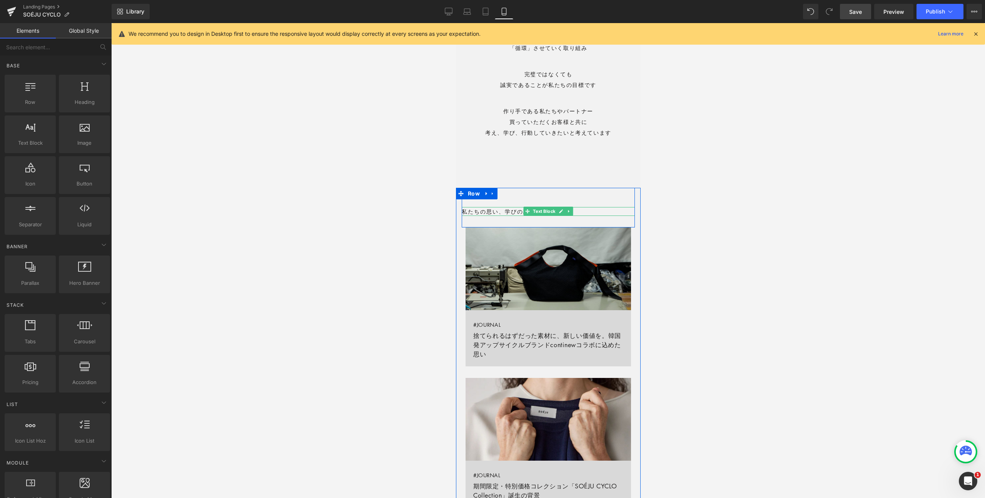
click at [517, 211] on p "私たちの思い、学びの記録" at bounding box center [548, 211] width 173 height 9
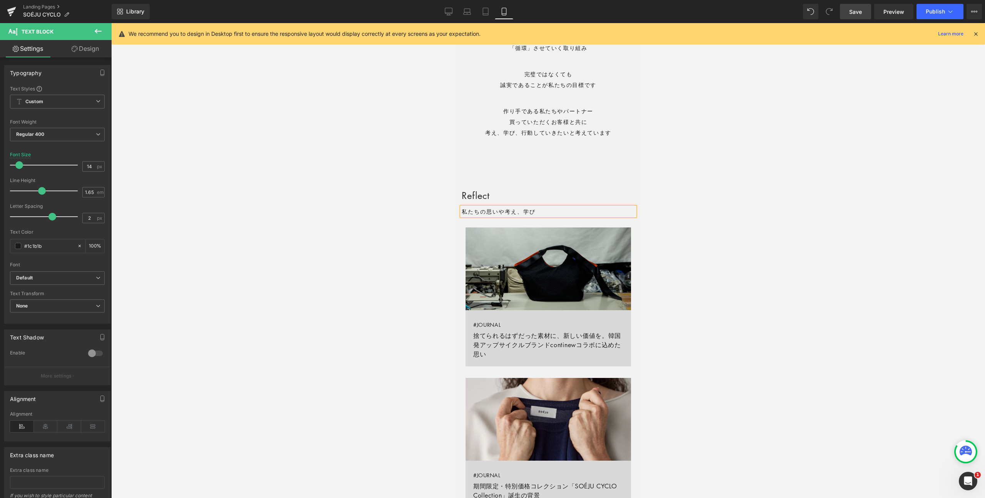
click at [688, 220] on div at bounding box center [548, 260] width 874 height 475
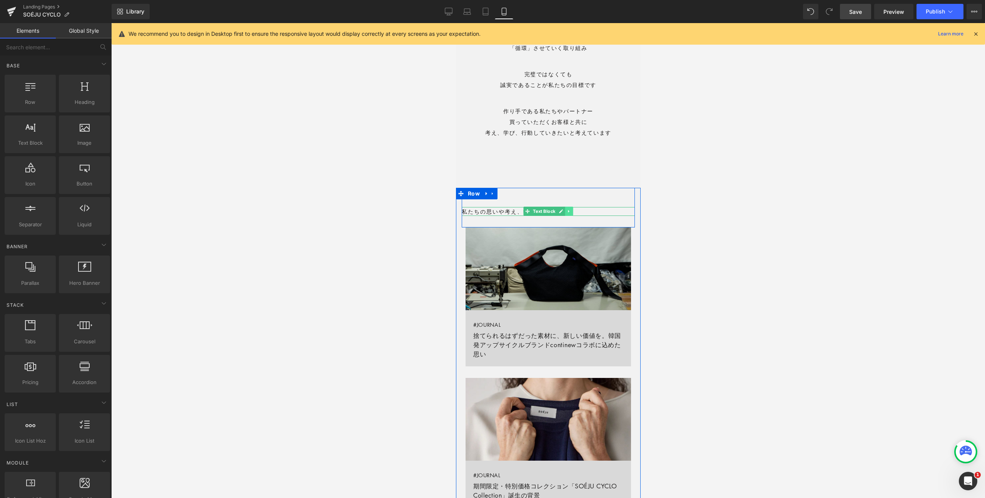
click at [572, 211] on link at bounding box center [569, 211] width 8 height 9
click at [564, 211] on icon at bounding box center [565, 211] width 4 height 4
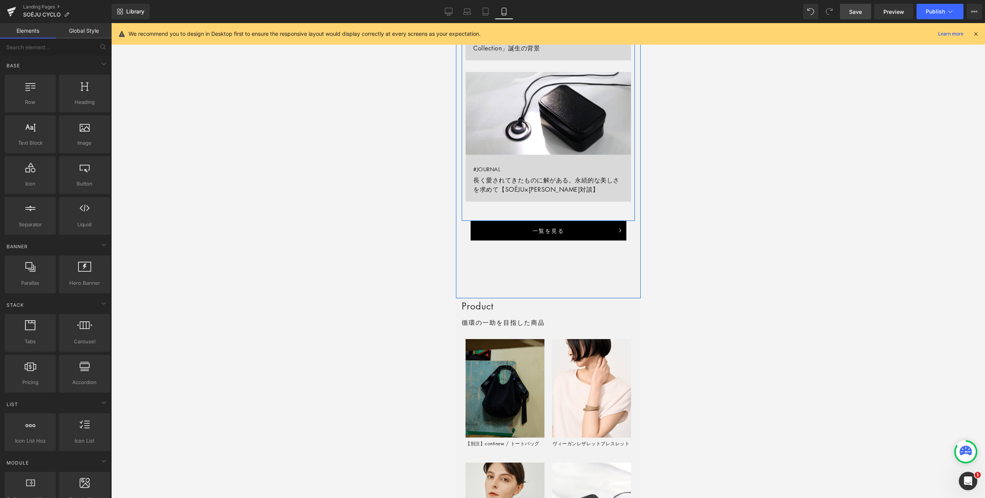
scroll to position [800, 0]
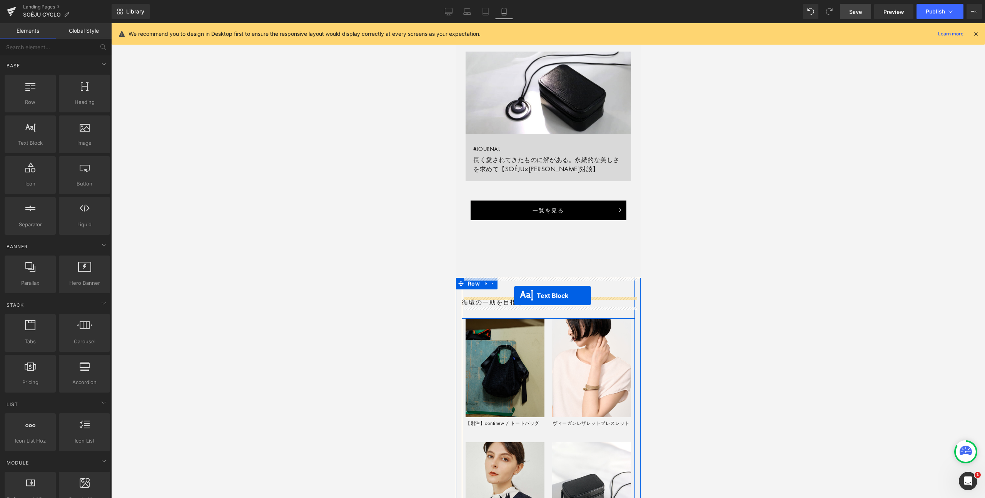
drag, startPoint x: 529, startPoint y: 220, endPoint x: 514, endPoint y: 296, distance: 76.9
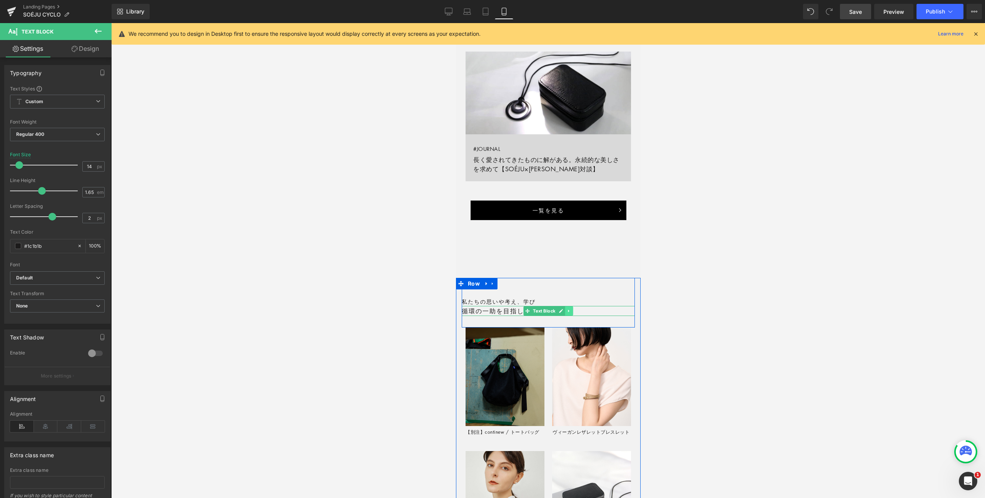
click at [569, 311] on icon at bounding box center [569, 311] width 4 height 5
click at [573, 311] on icon at bounding box center [573, 311] width 4 height 5
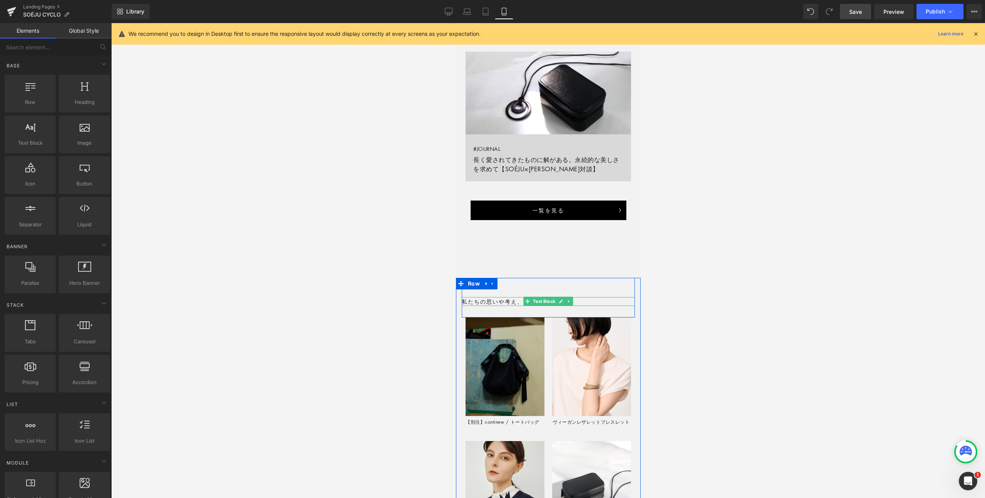
click at [510, 300] on p "私たちの思いや考え、学び" at bounding box center [548, 301] width 173 height 9
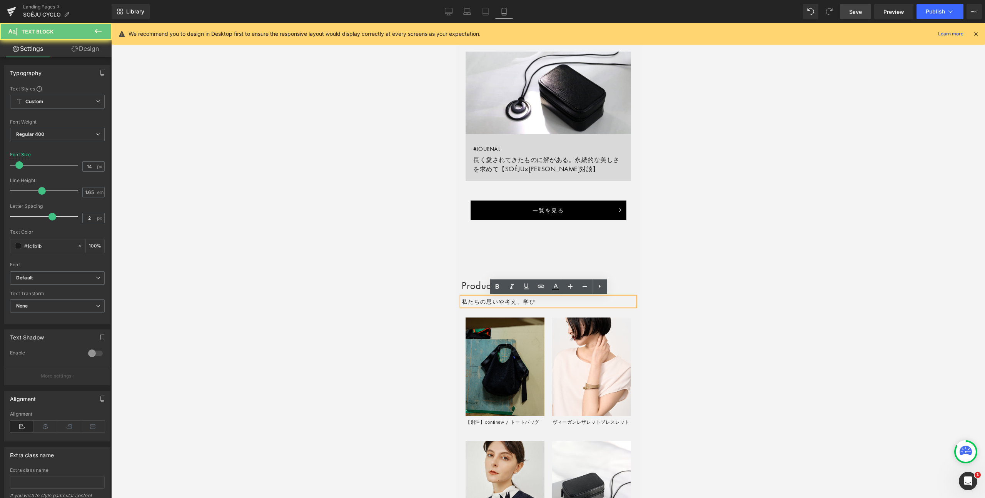
click at [522, 303] on p "私たちの思いや考え、学び" at bounding box center [548, 301] width 173 height 9
click at [538, 304] on p "私たちの思いや考え、学び" at bounding box center [548, 301] width 173 height 9
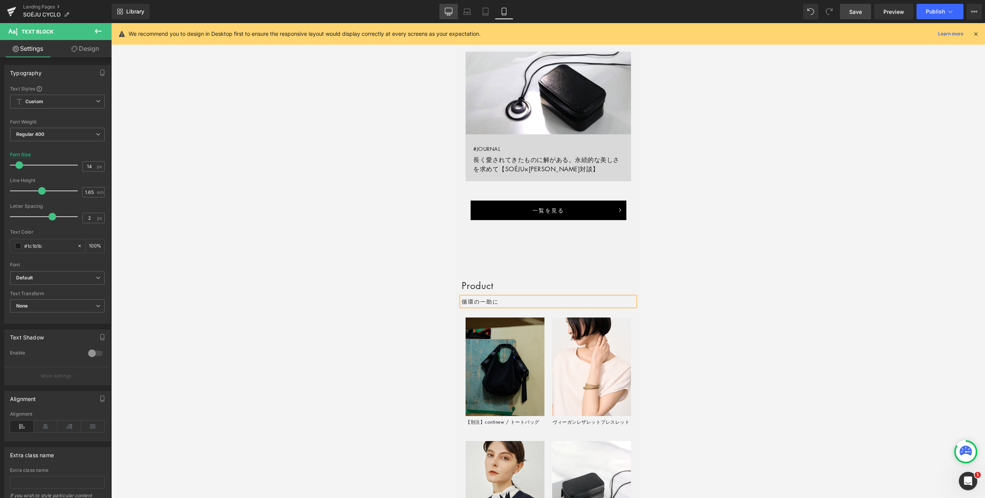
click at [452, 15] on link "Desktop" at bounding box center [449, 11] width 18 height 15
type input "16"
type input "100"
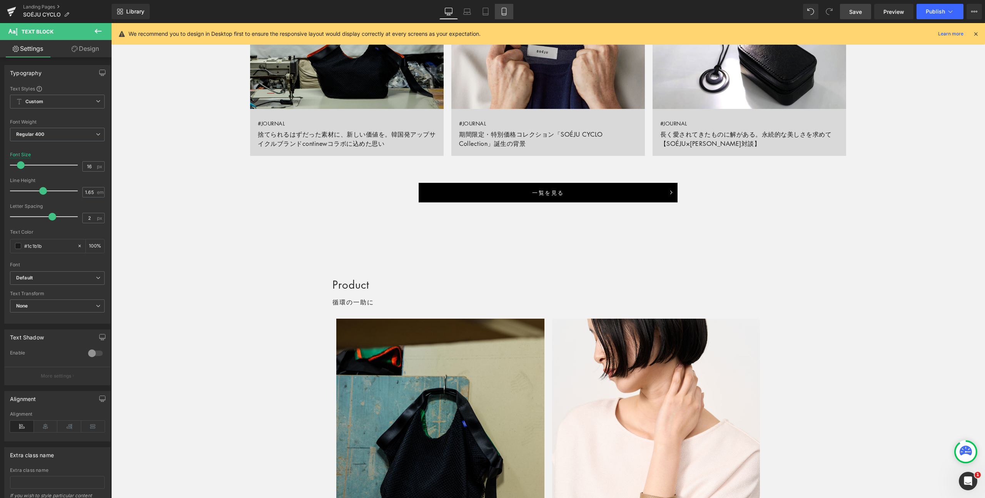
click at [509, 15] on link "Mobile" at bounding box center [504, 11] width 18 height 15
type input "14"
type input "100"
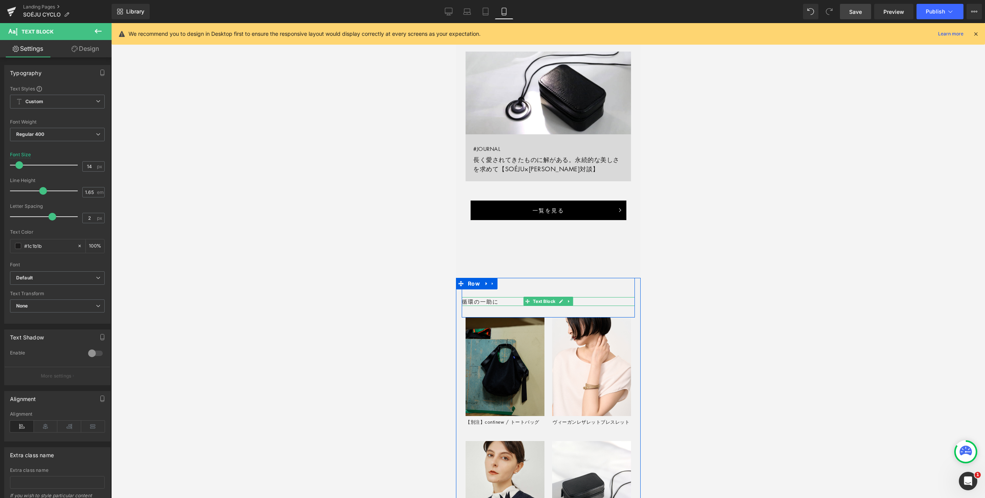
click at [494, 303] on p "循環の一助に" at bounding box center [548, 301] width 173 height 9
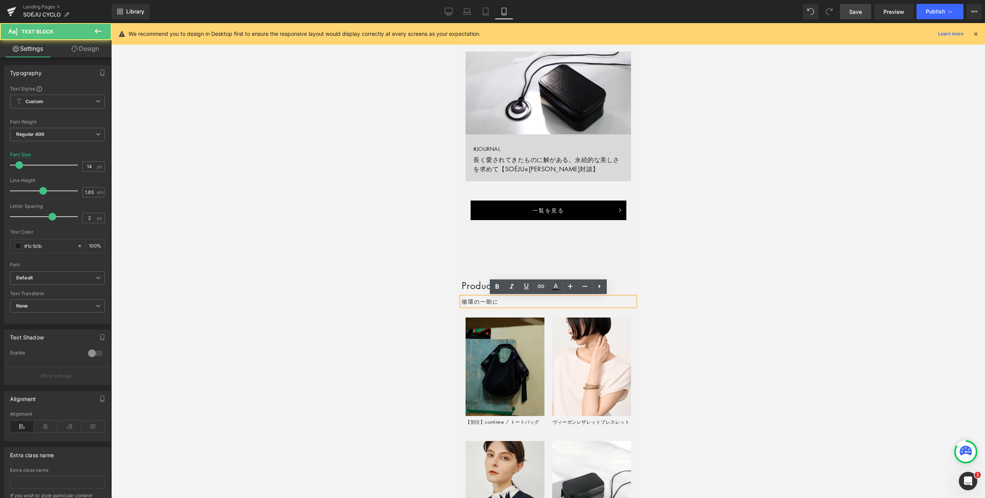
click at [500, 303] on p "循環の一助に" at bounding box center [548, 301] width 173 height 9
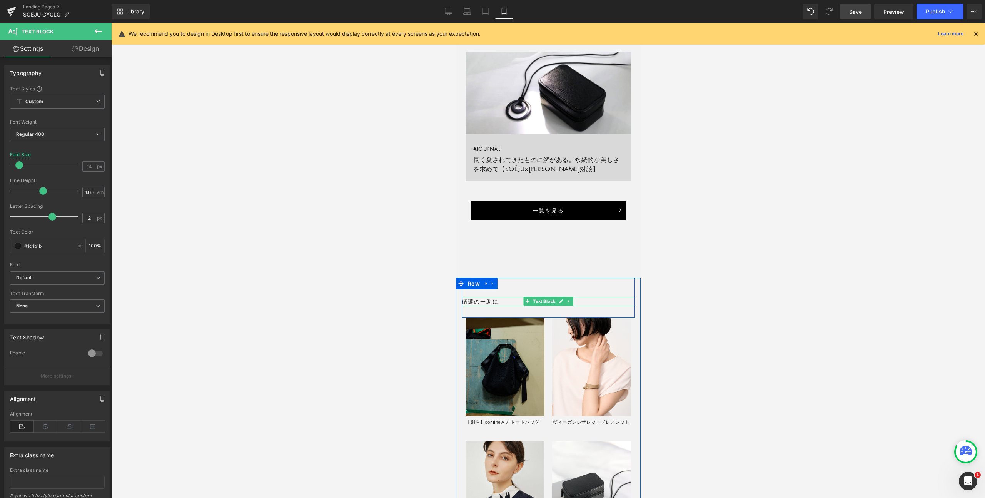
click at [496, 302] on p "循環の一助に" at bounding box center [548, 301] width 173 height 9
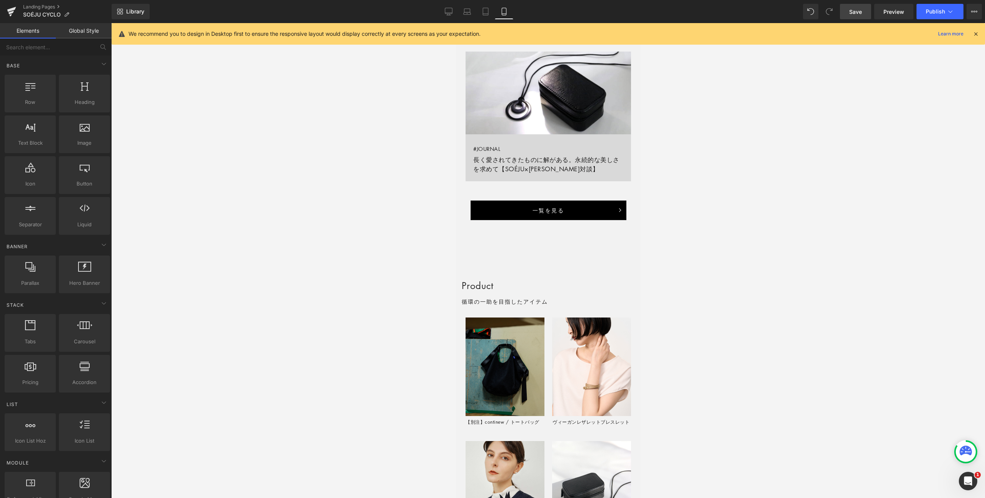
click at [710, 333] on div at bounding box center [548, 260] width 874 height 475
click at [507, 301] on p "循環の一助を目指したアイテム" at bounding box center [548, 301] width 173 height 9
click at [681, 301] on div at bounding box center [548, 260] width 874 height 475
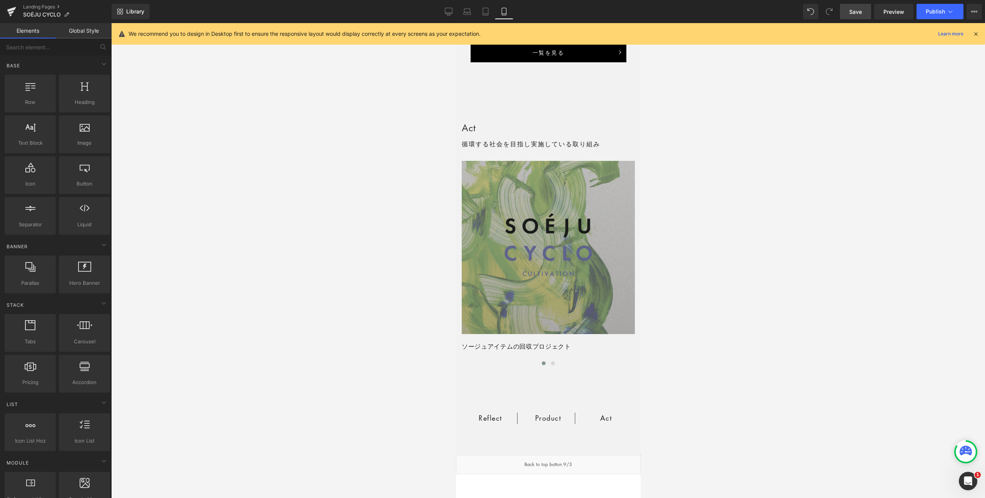
scroll to position [1439, 0]
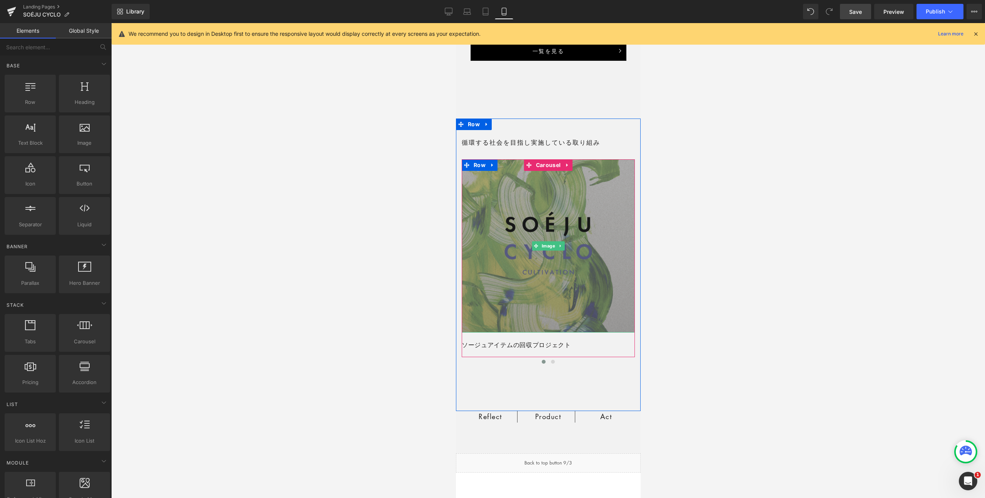
click at [575, 256] on img at bounding box center [548, 245] width 173 height 173
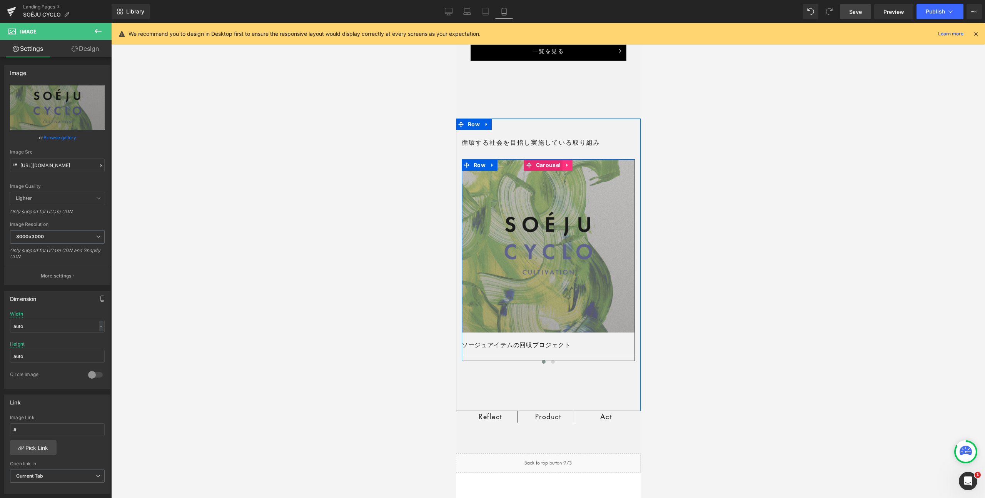
click at [567, 168] on link at bounding box center [567, 165] width 10 height 12
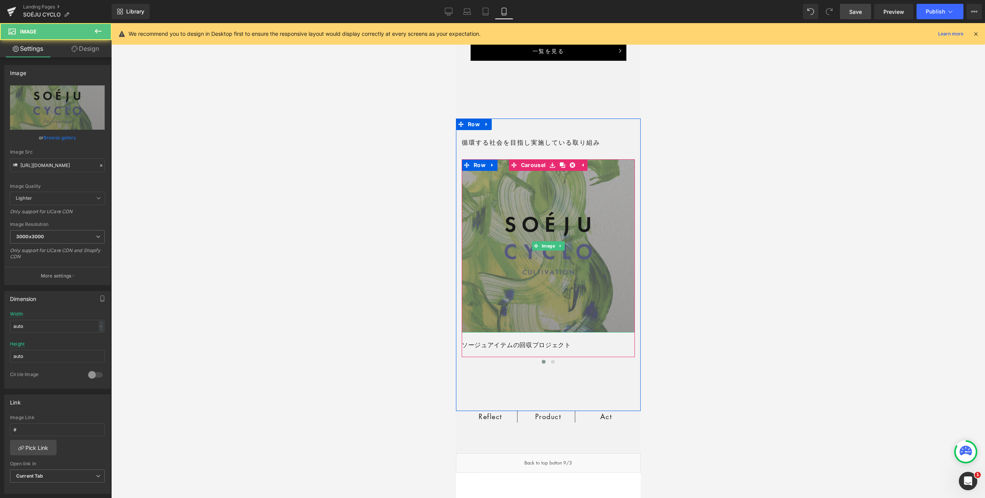
click at [555, 190] on img at bounding box center [548, 245] width 173 height 173
click at [550, 212] on img at bounding box center [548, 245] width 173 height 173
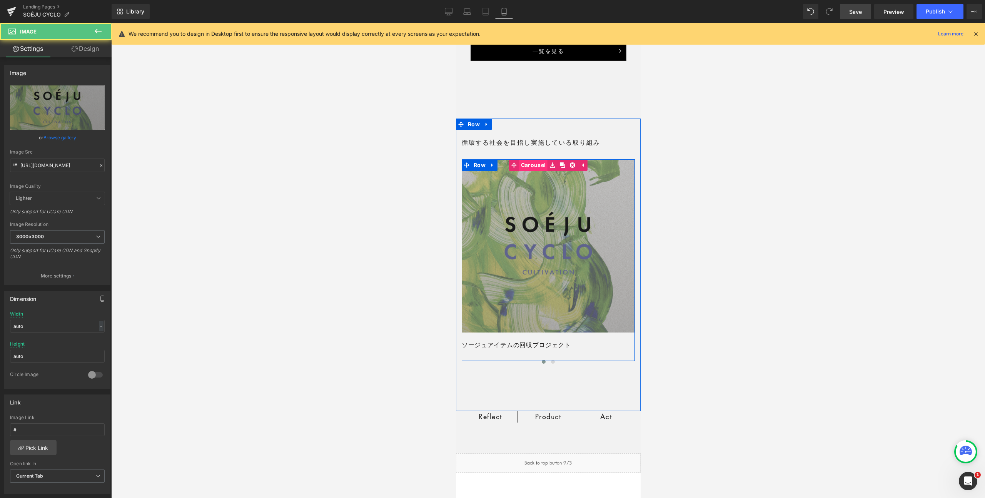
click at [535, 163] on span "Carousel" at bounding box center [533, 165] width 28 height 12
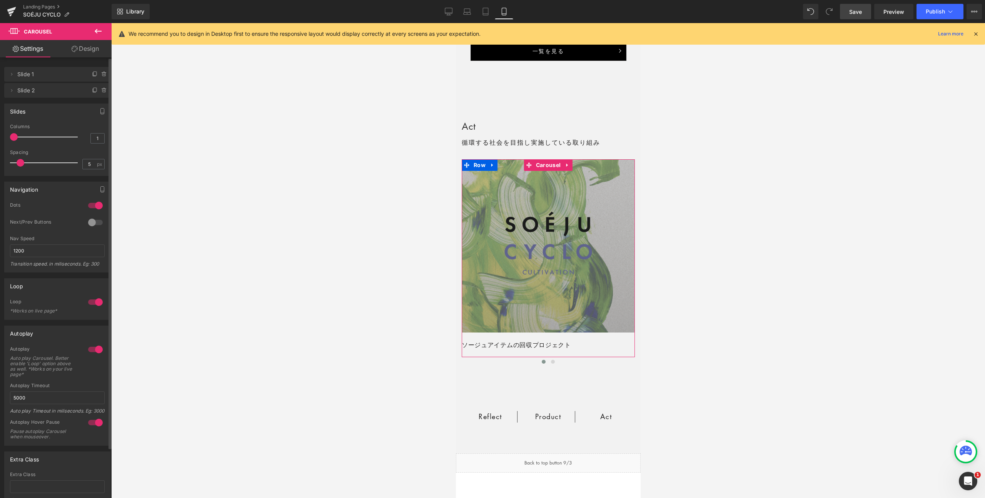
click at [30, 75] on span "Slide 1" at bounding box center [49, 74] width 65 height 15
click at [12, 74] on icon at bounding box center [11, 74] width 6 height 6
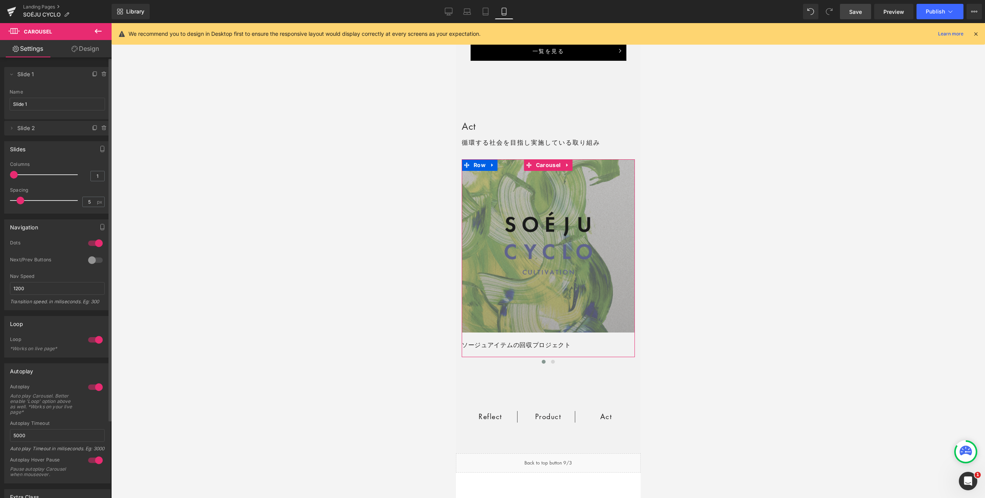
click at [33, 73] on span "Slide 1" at bounding box center [49, 74] width 65 height 15
click at [25, 129] on span "Slide 2" at bounding box center [49, 128] width 65 height 15
click at [11, 127] on icon at bounding box center [11, 128] width 6 height 6
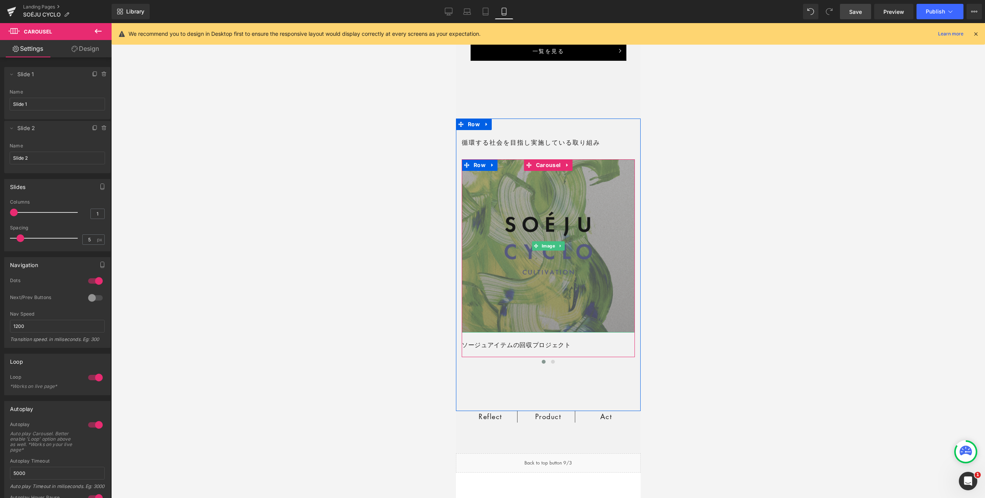
click at [559, 262] on img at bounding box center [548, 245] width 173 height 173
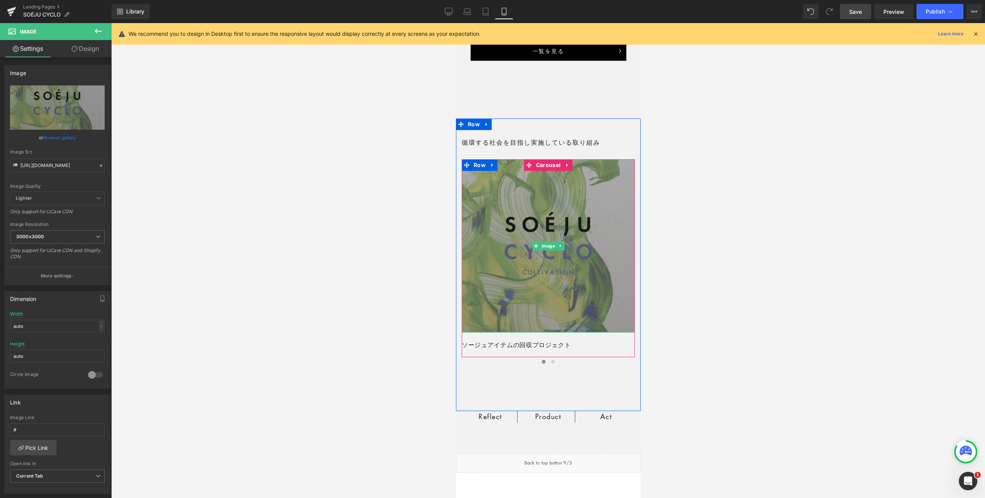
click at [536, 255] on img at bounding box center [548, 245] width 173 height 173
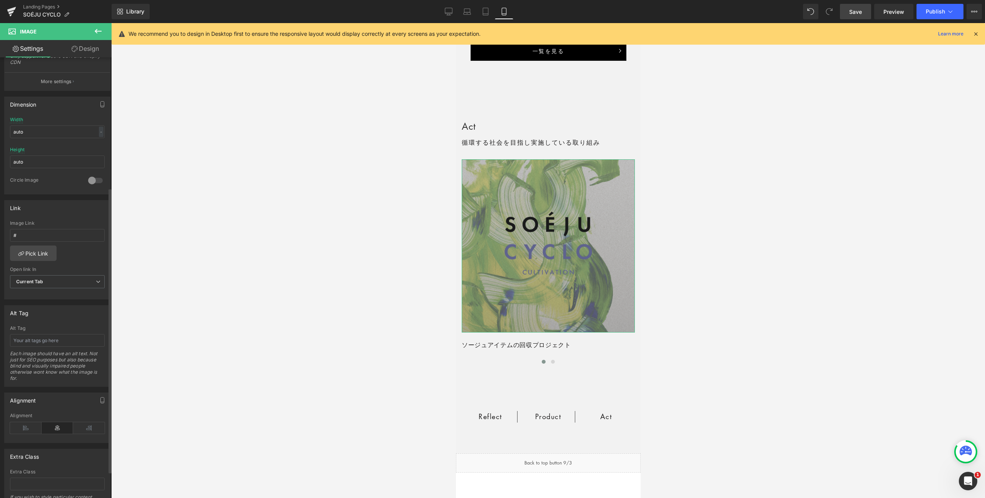
scroll to position [203, 0]
click at [51, 228] on input "#" at bounding box center [57, 227] width 95 height 13
paste input "[URL][DOMAIN_NAME]"
type input "[URL][DOMAIN_NAME]"
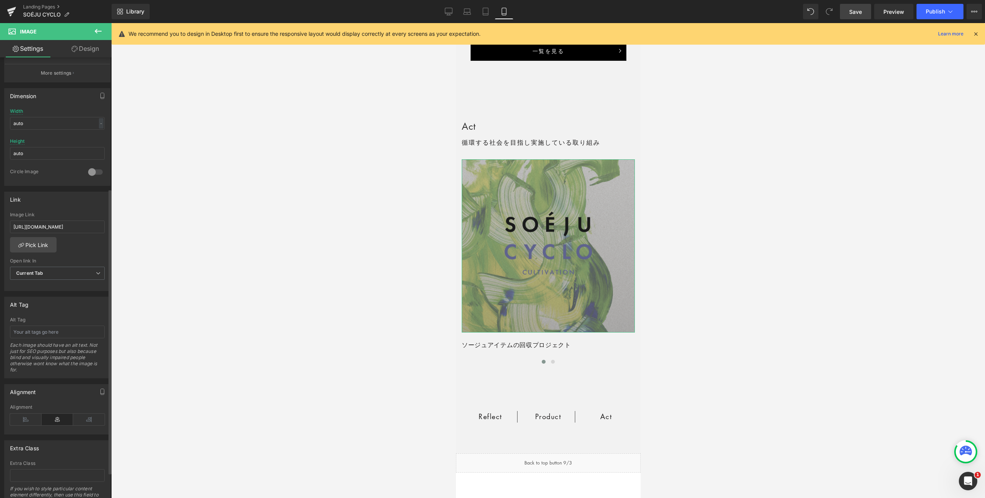
scroll to position [0, 0]
click at [82, 249] on div "[URL][DOMAIN_NAME] Image Link [URL][DOMAIN_NAME] Pick Link Current Tab New Tab …" at bounding box center [57, 251] width 105 height 79
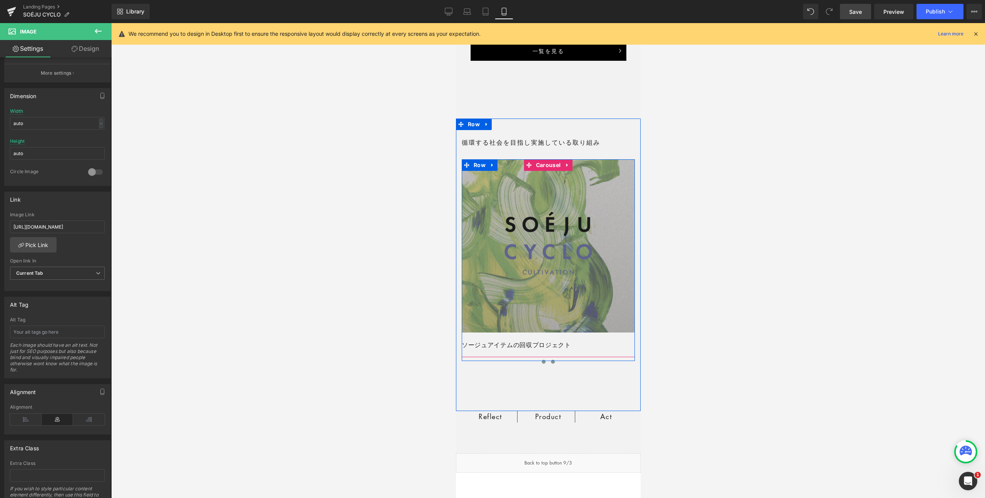
click at [553, 364] on button at bounding box center [552, 362] width 9 height 8
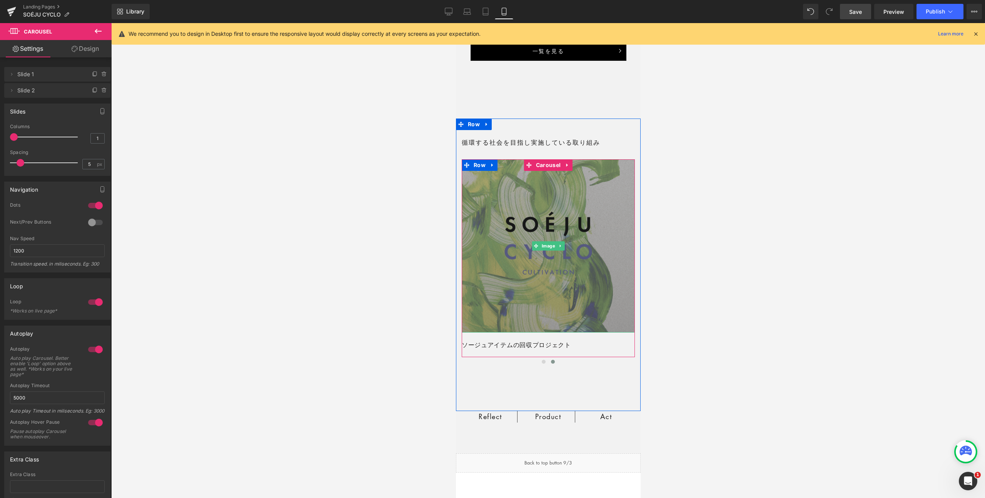
click at [537, 297] on img at bounding box center [548, 245] width 173 height 173
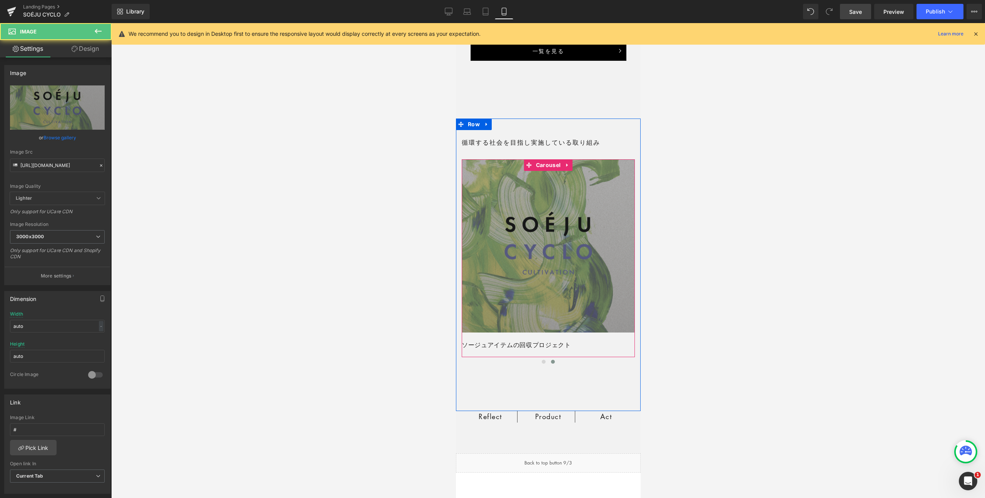
click at [601, 217] on img at bounding box center [548, 245] width 173 height 173
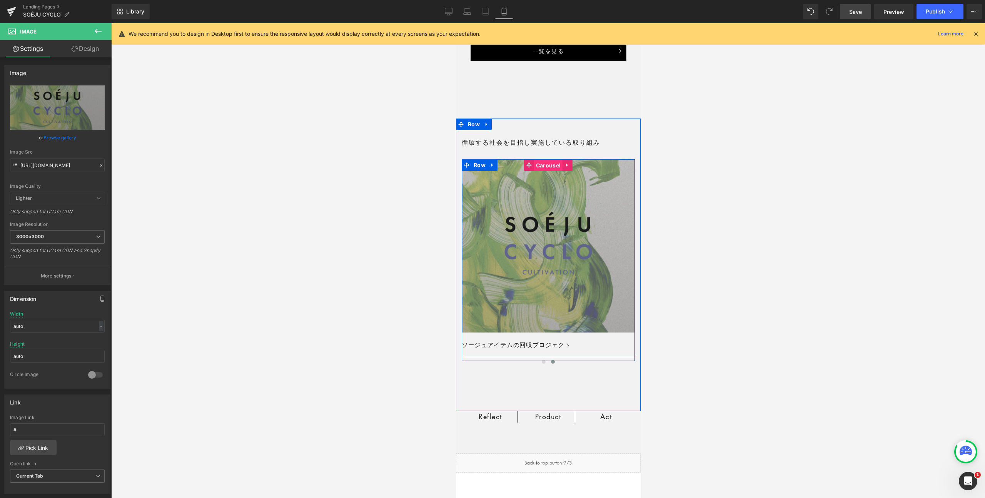
click at [550, 162] on span "Carousel" at bounding box center [548, 166] width 28 height 12
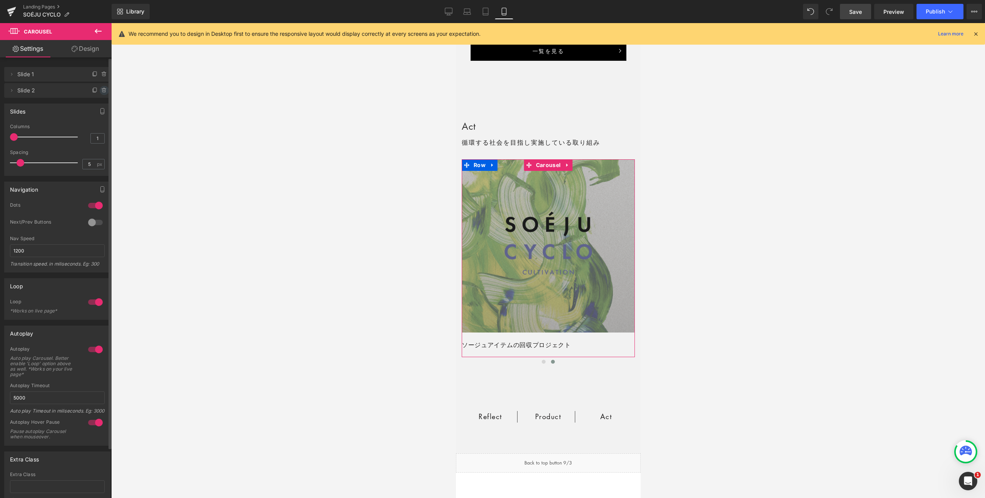
click at [102, 91] on icon at bounding box center [104, 90] width 6 height 6
click at [99, 91] on button "Delete" at bounding box center [96, 91] width 24 height 10
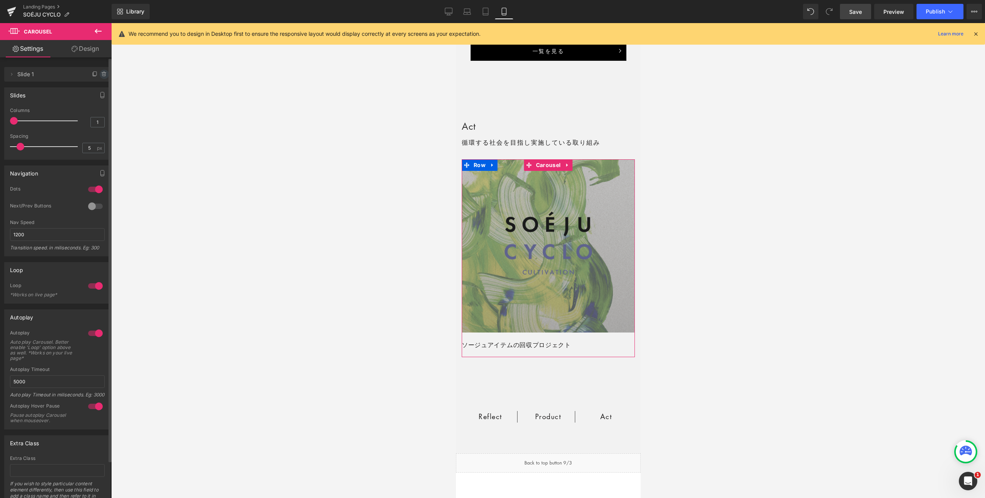
click at [101, 73] on icon at bounding box center [104, 74] width 6 height 6
click at [64, 75] on button "Cancel" at bounding box center [69, 75] width 26 height 10
click at [703, 239] on div at bounding box center [548, 260] width 874 height 475
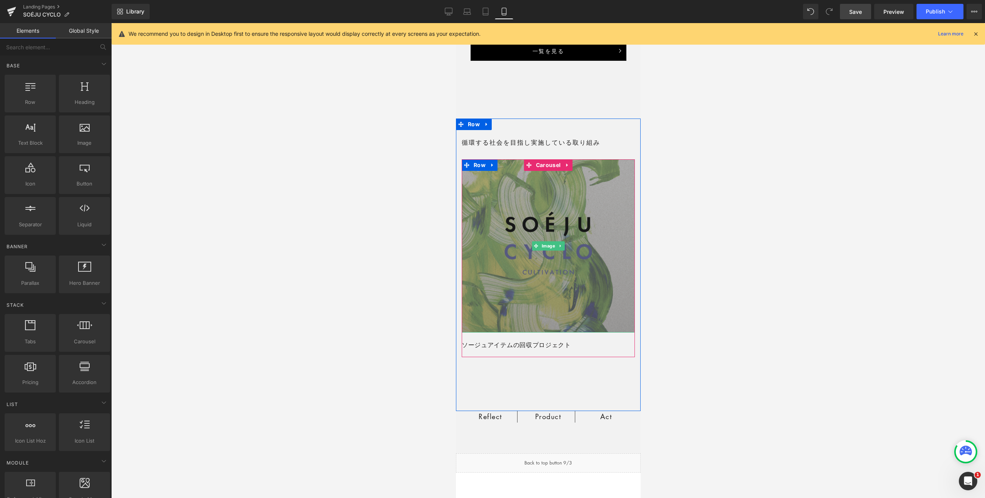
click at [506, 319] on img at bounding box center [548, 245] width 173 height 173
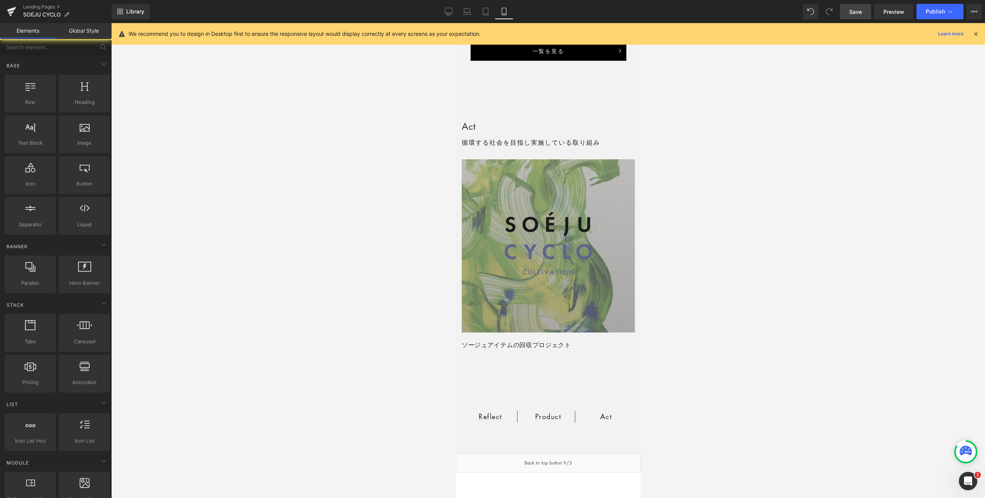
click at [729, 277] on div at bounding box center [548, 260] width 874 height 475
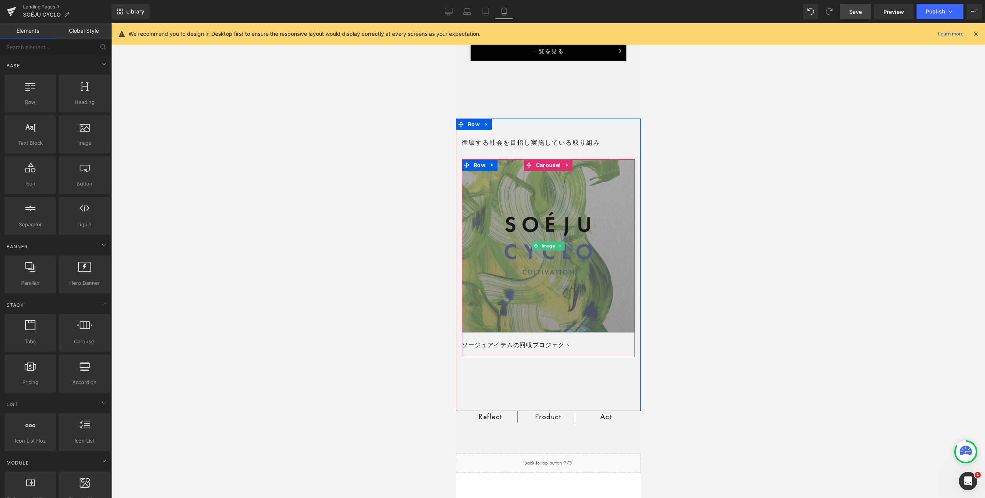
click at [563, 224] on img at bounding box center [548, 245] width 173 height 173
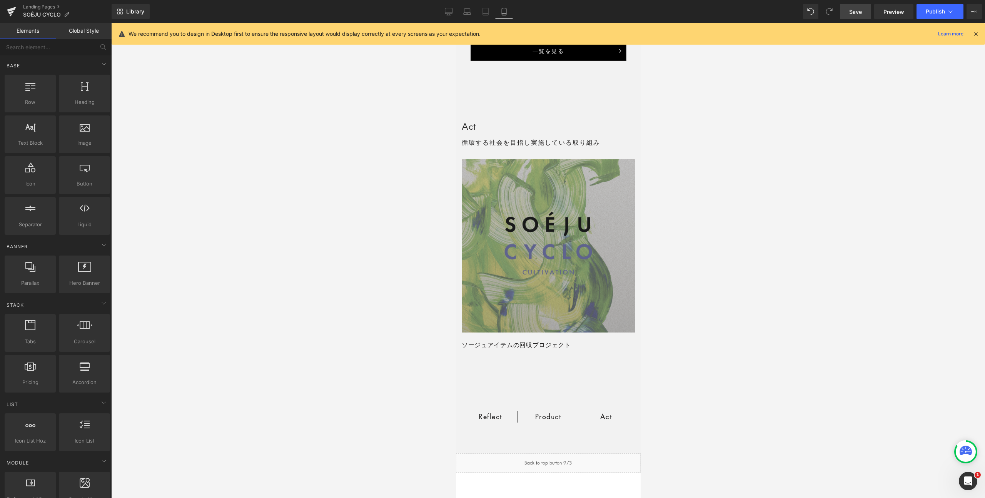
click at [721, 340] on div at bounding box center [548, 260] width 874 height 475
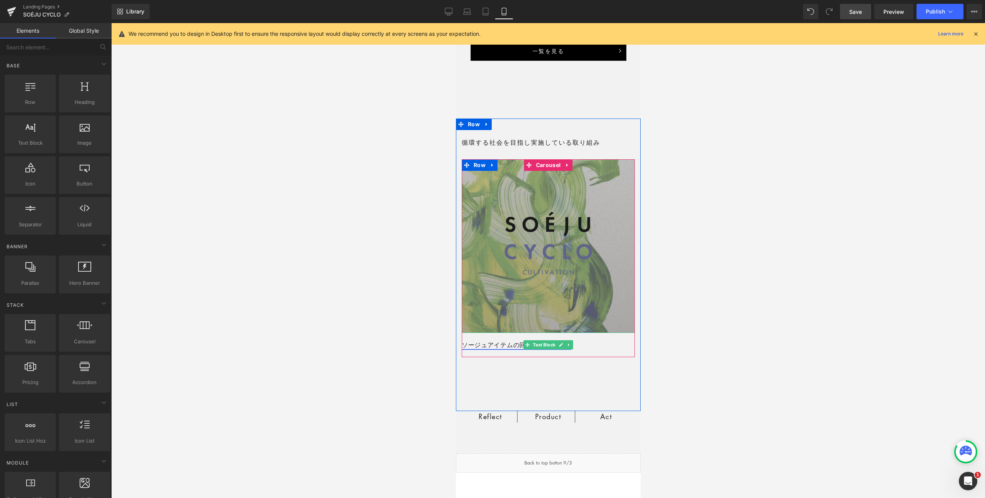
click at [499, 348] on link "ソージュアイテムの回収プロジェクト" at bounding box center [516, 345] width 109 height 8
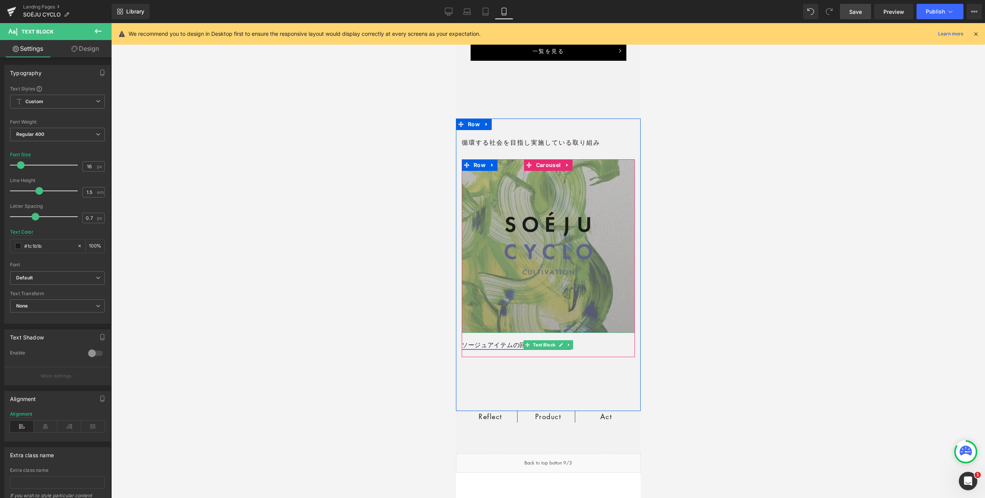
click at [495, 346] on link "ソージュアイテムの回収プロジェクト" at bounding box center [516, 345] width 109 height 8
click at [551, 343] on span "Text Block" at bounding box center [543, 344] width 25 height 9
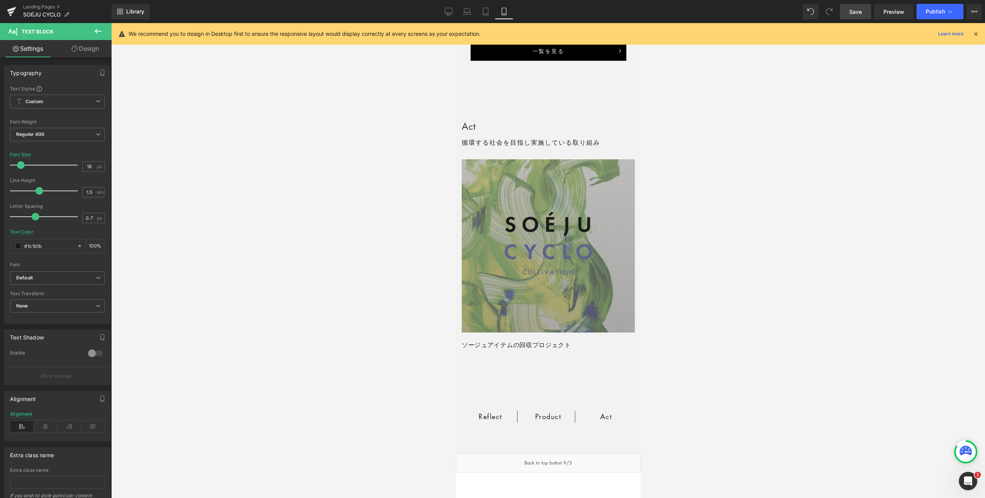
click at [759, 335] on div at bounding box center [548, 260] width 874 height 475
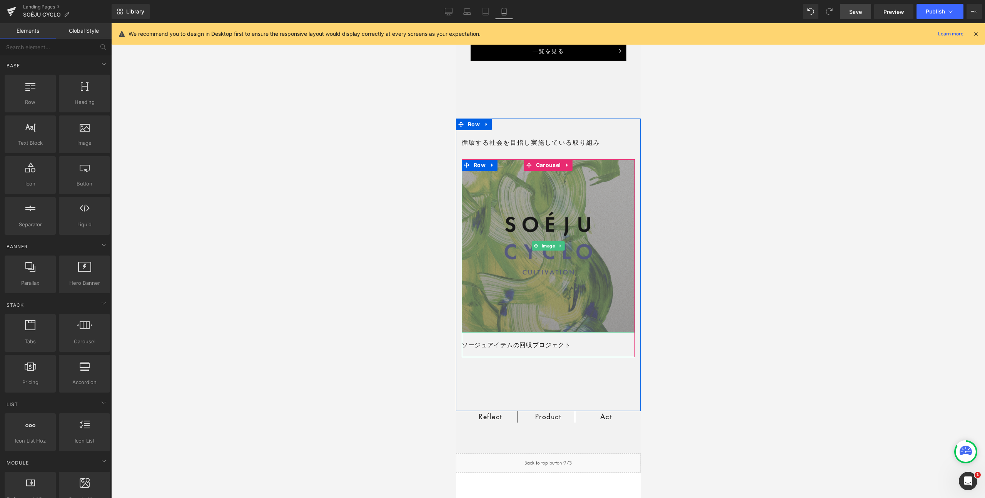
click at [601, 276] on img at bounding box center [548, 245] width 173 height 173
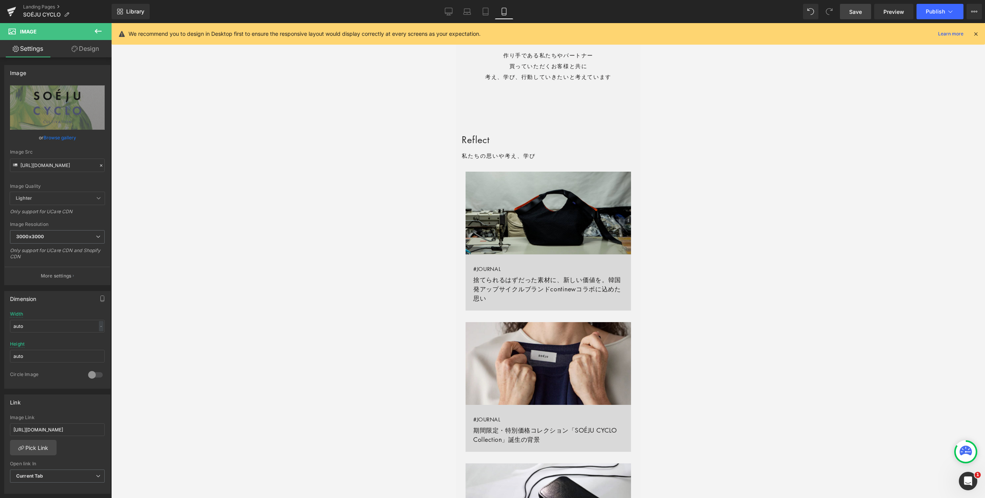
scroll to position [240, 0]
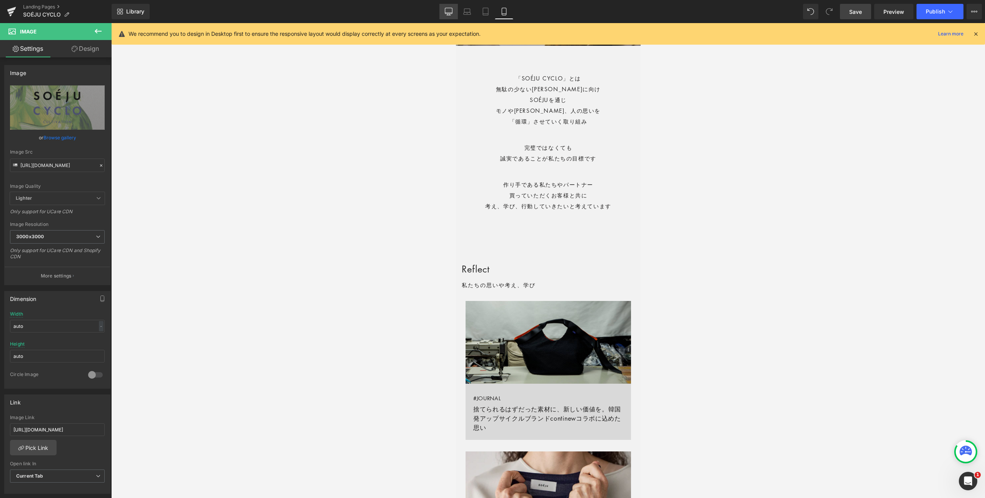
click at [450, 9] on icon at bounding box center [449, 12] width 8 height 8
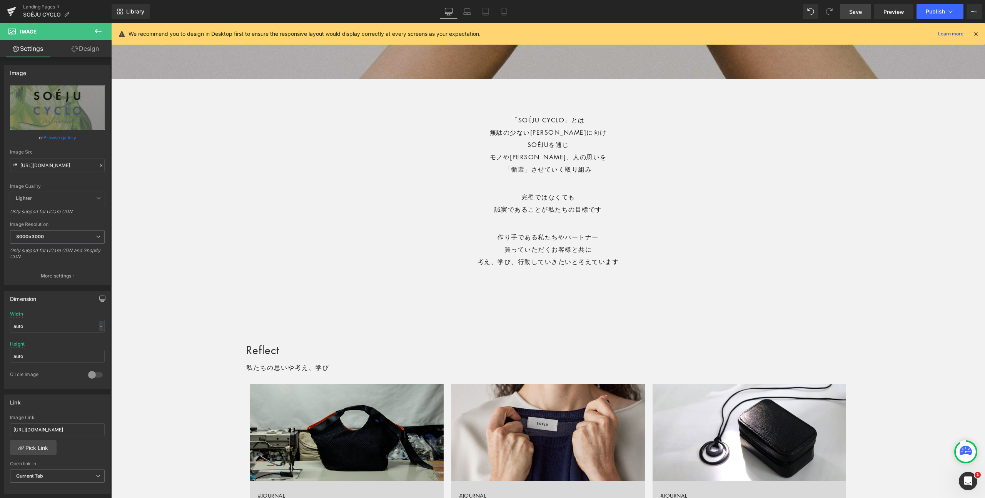
scroll to position [230, 0]
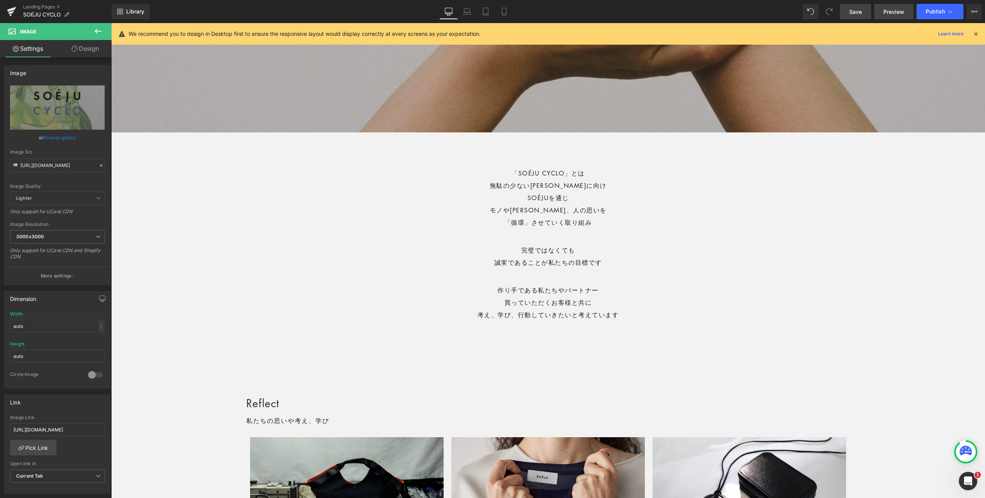
click at [894, 9] on span "Preview" at bounding box center [894, 12] width 21 height 8
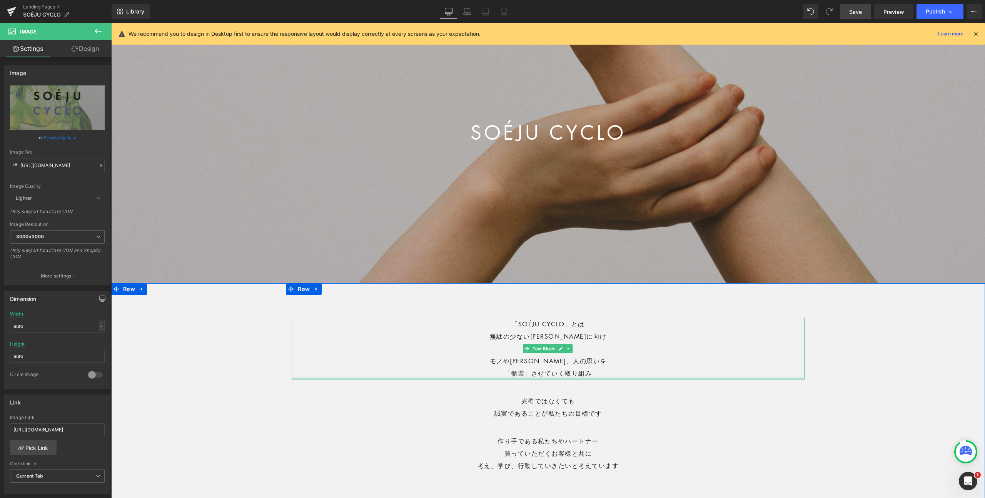
scroll to position [0, 0]
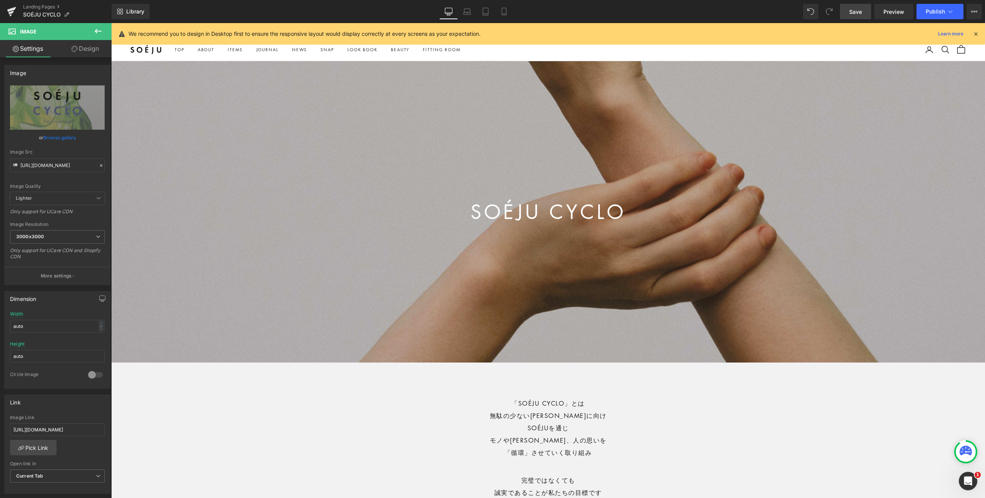
click at [862, 8] on span "Save" at bounding box center [856, 12] width 13 height 8
click at [893, 10] on span "Preview" at bounding box center [894, 12] width 21 height 8
